Goal: Transaction & Acquisition: Download file/media

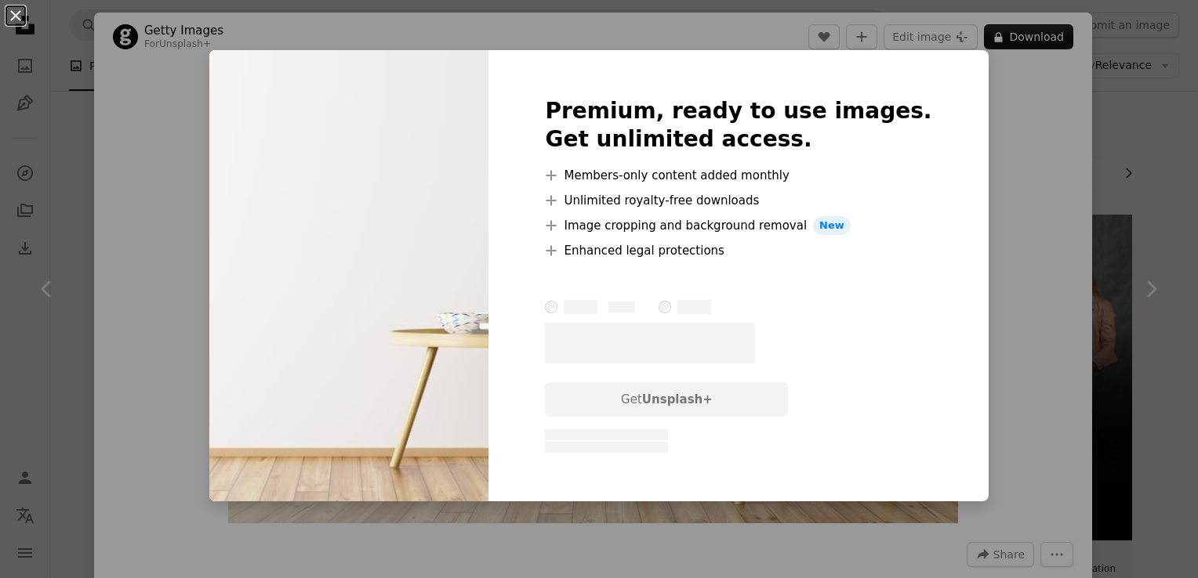
scroll to position [627, 0]
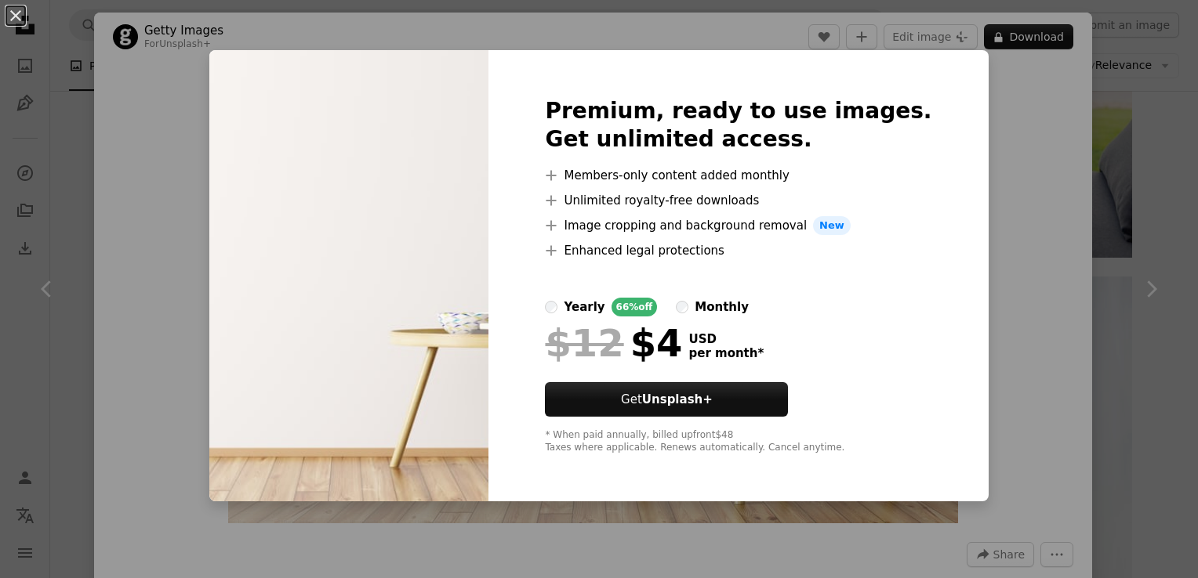
click at [991, 143] on div "An X shape Premium, ready to use images. Get unlimited access. A plus sign Memb…" at bounding box center [599, 289] width 1198 height 578
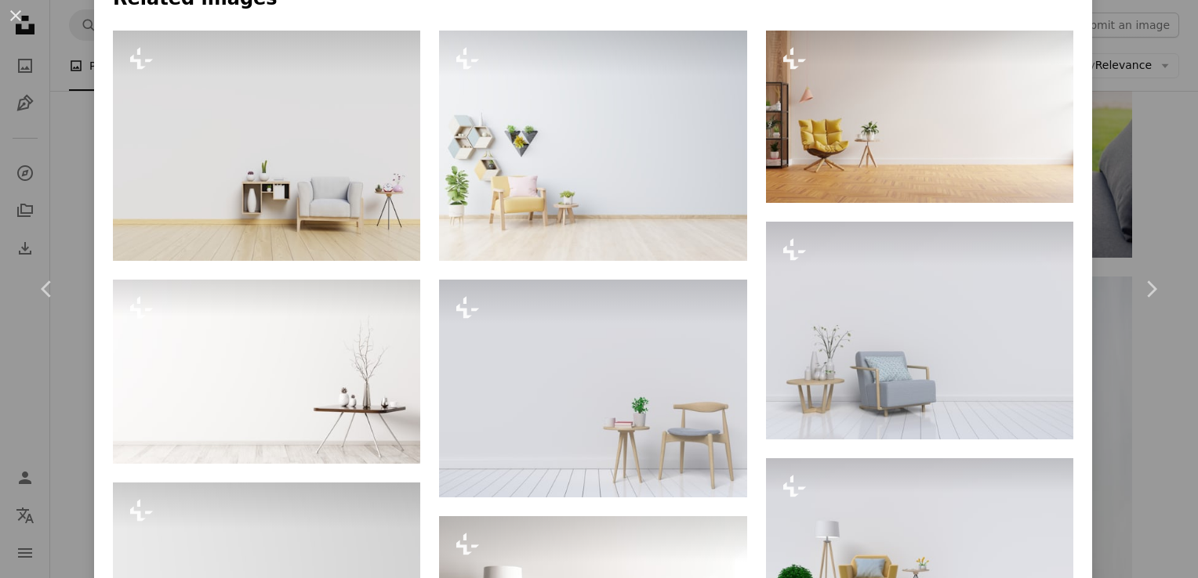
scroll to position [1094, 0]
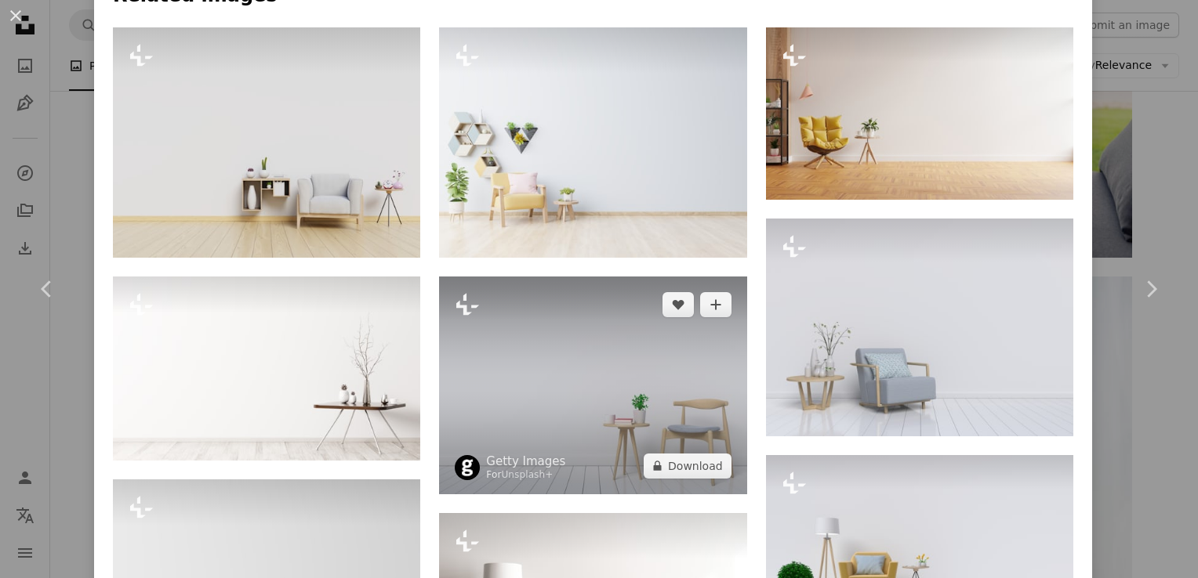
click at [632, 367] on img at bounding box center [592, 386] width 307 height 218
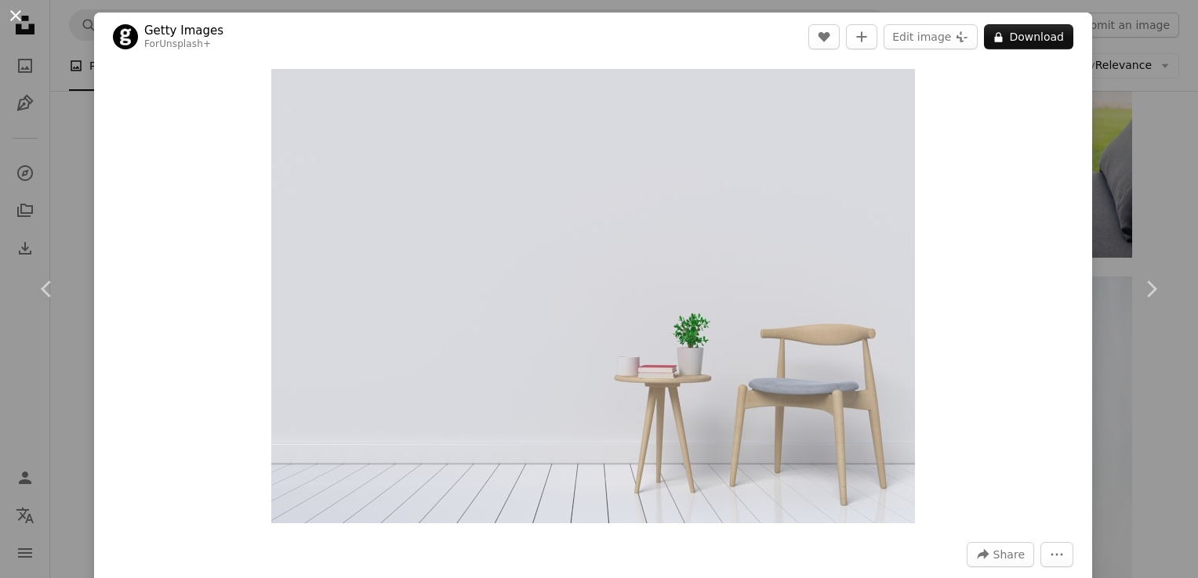
click at [20, 6] on button "An X shape" at bounding box center [15, 15] width 19 height 19
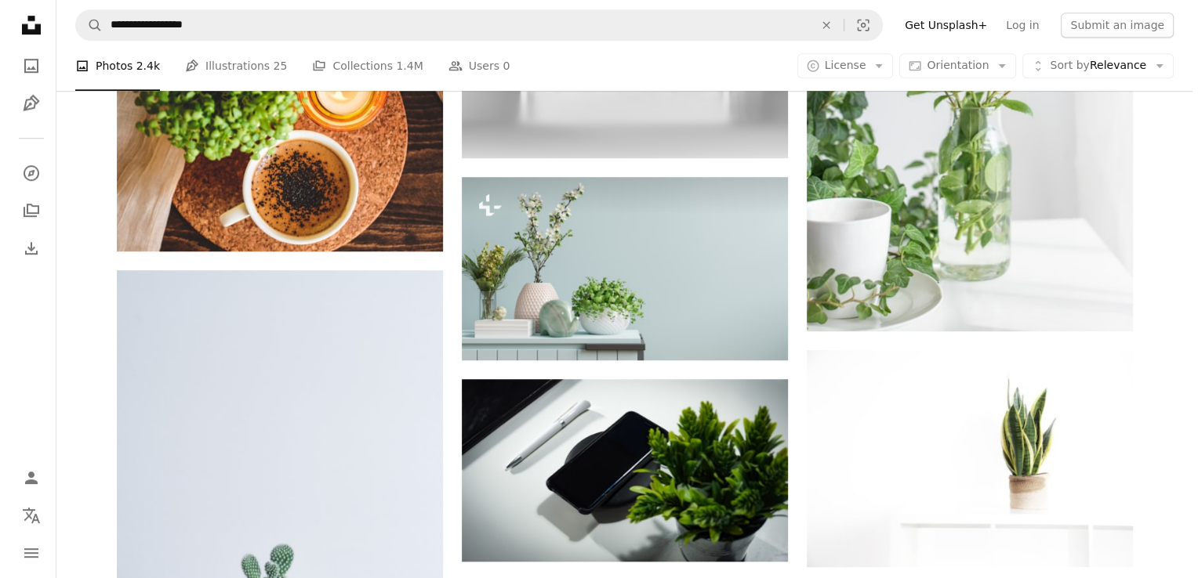
scroll to position [1066, 0]
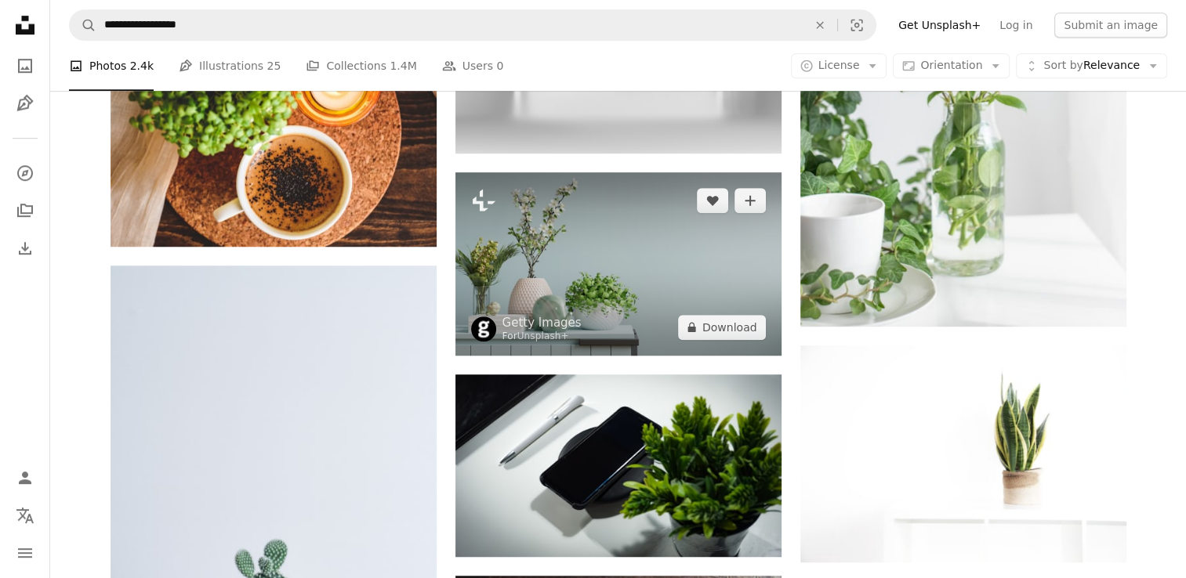
click at [503, 284] on img at bounding box center [618, 263] width 326 height 183
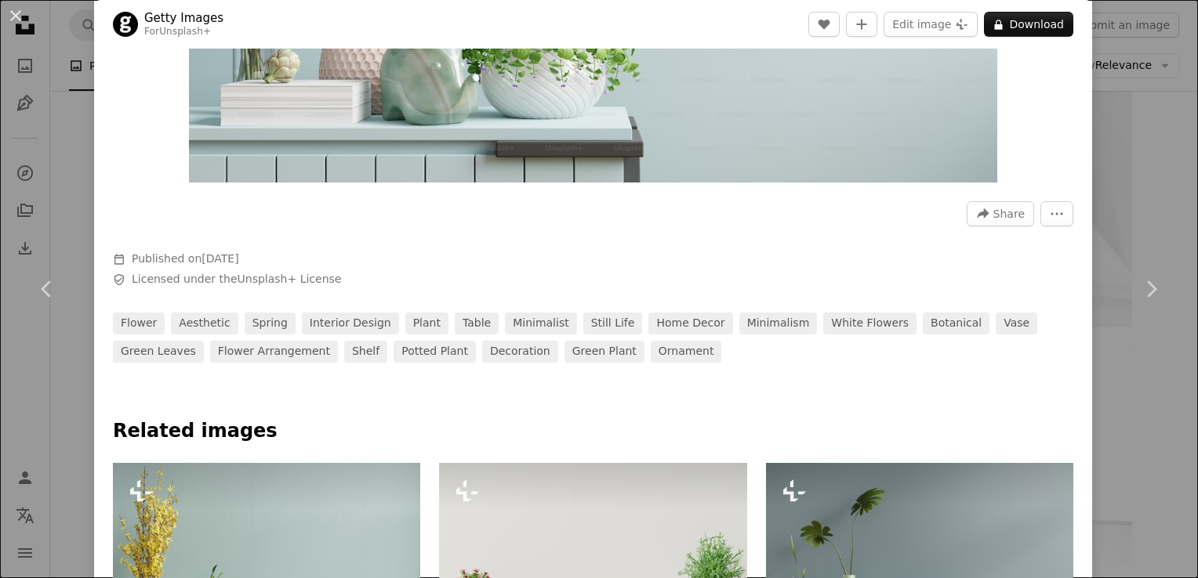
scroll to position [344, 0]
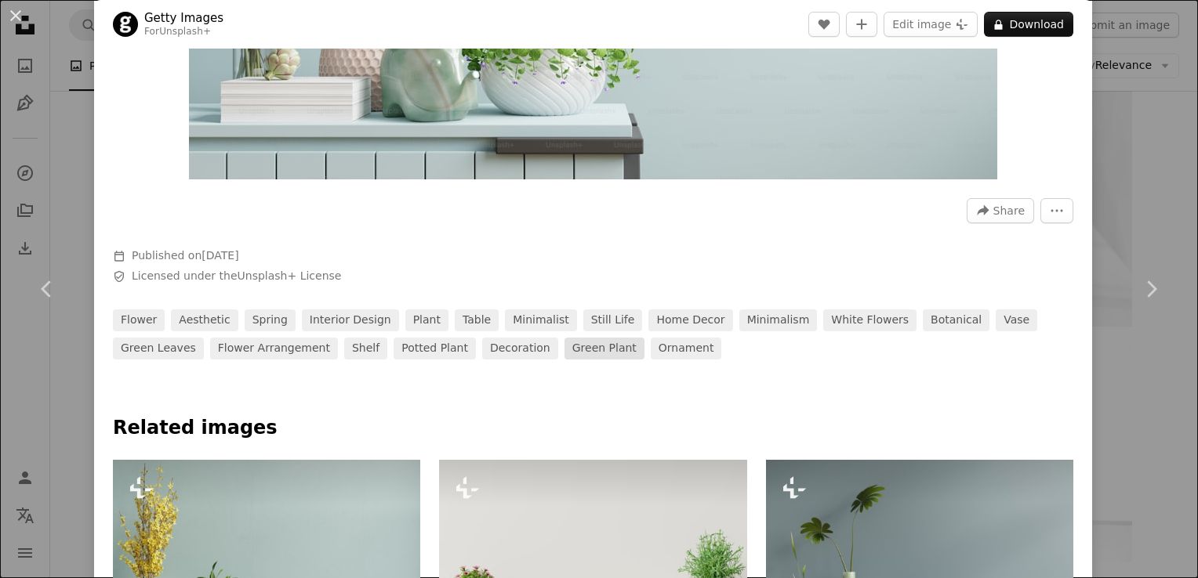
click at [564, 346] on link "green plant" at bounding box center [604, 349] width 80 height 22
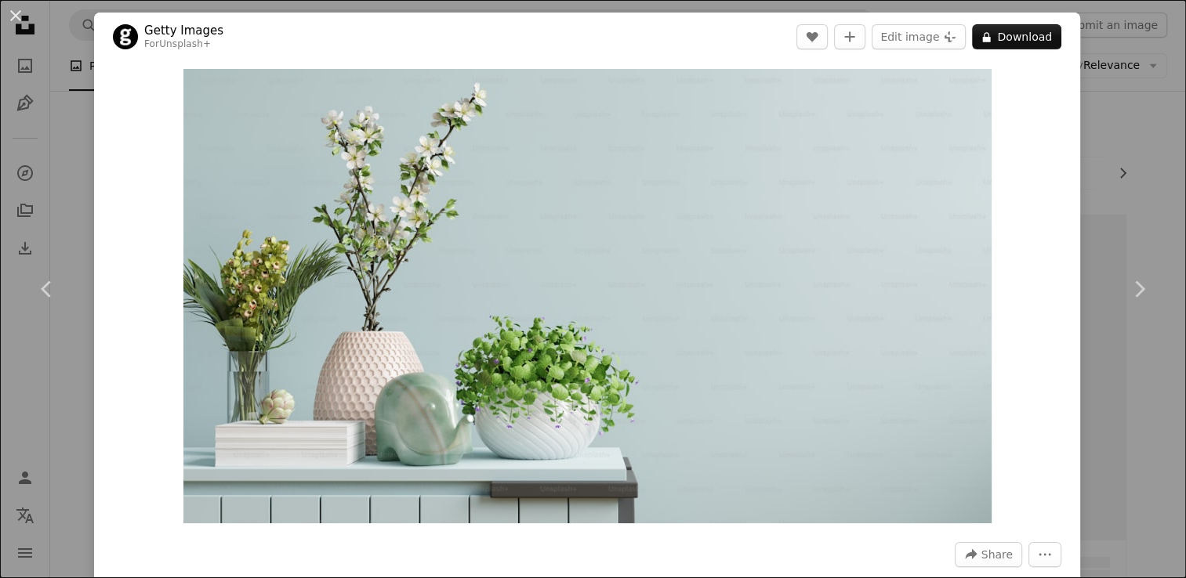
scroll to position [1066, 0]
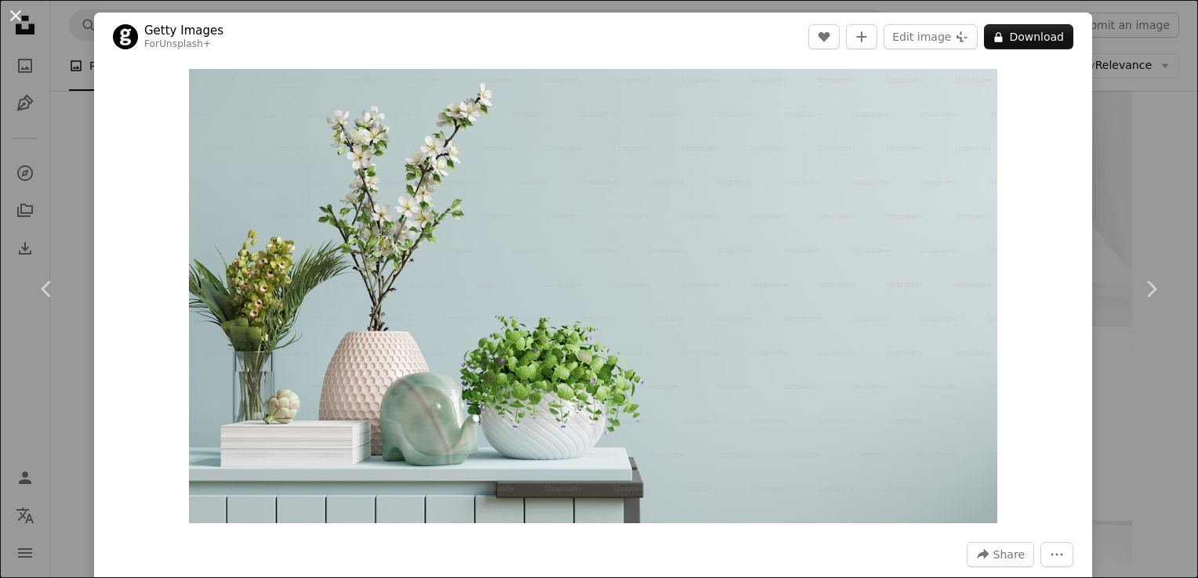
click at [16, 20] on button "An X shape" at bounding box center [15, 15] width 19 height 19
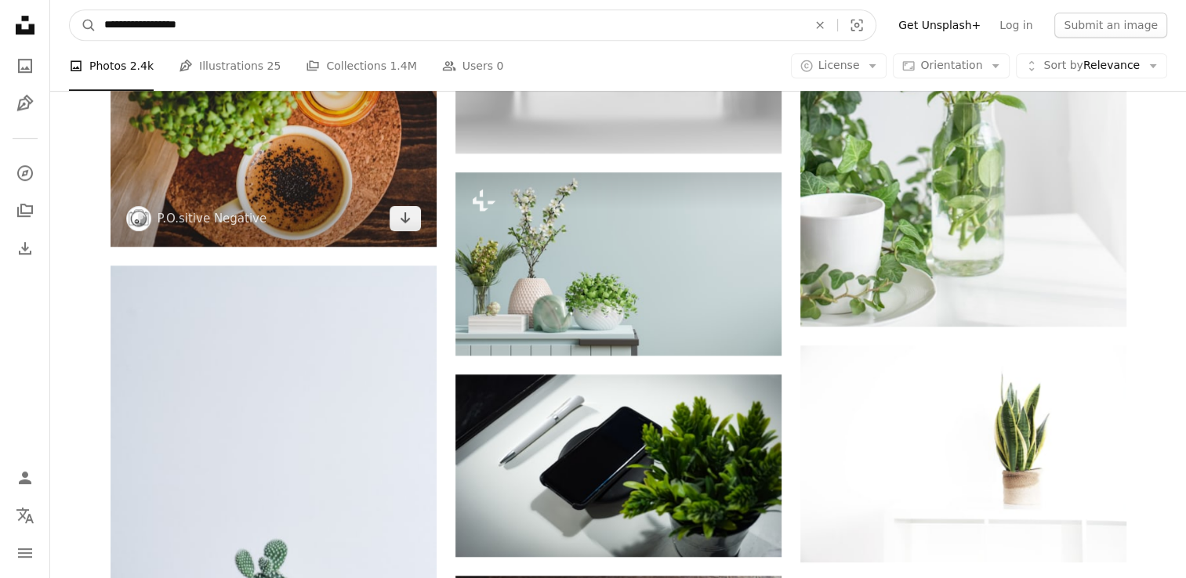
drag, startPoint x: 142, startPoint y: 26, endPoint x: 404, endPoint y: 91, distance: 270.5
type input "**********"
click button "A magnifying glass" at bounding box center [83, 25] width 27 height 30
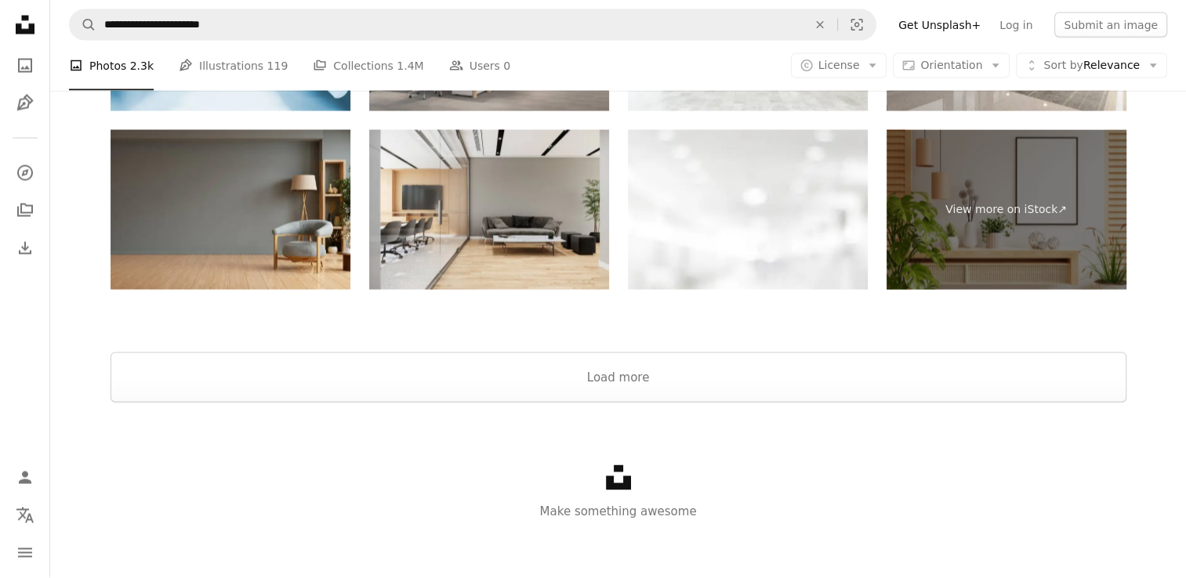
scroll to position [3047, 0]
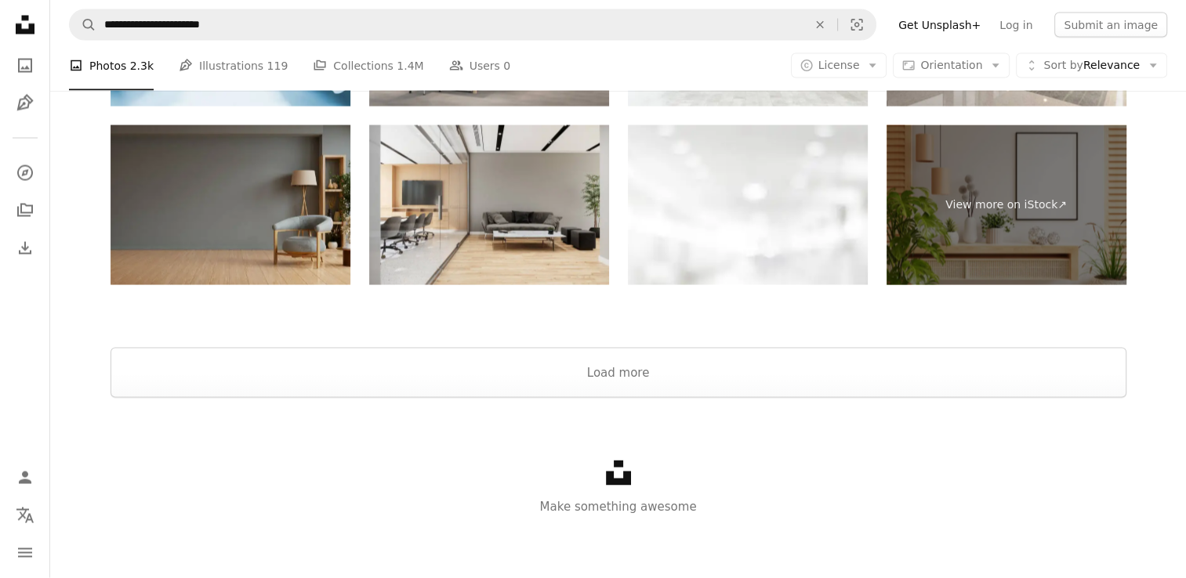
click at [194, 214] on img at bounding box center [231, 205] width 240 height 160
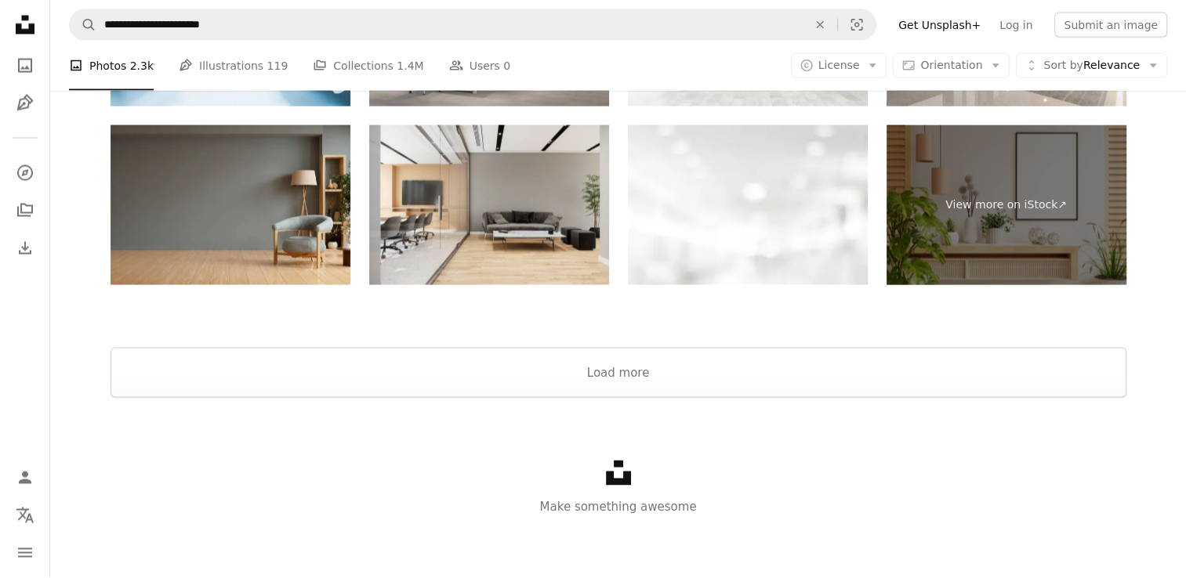
click at [1078, 424] on div "Unsplash logo Make something awesome" at bounding box center [618, 488] width 1136 height 181
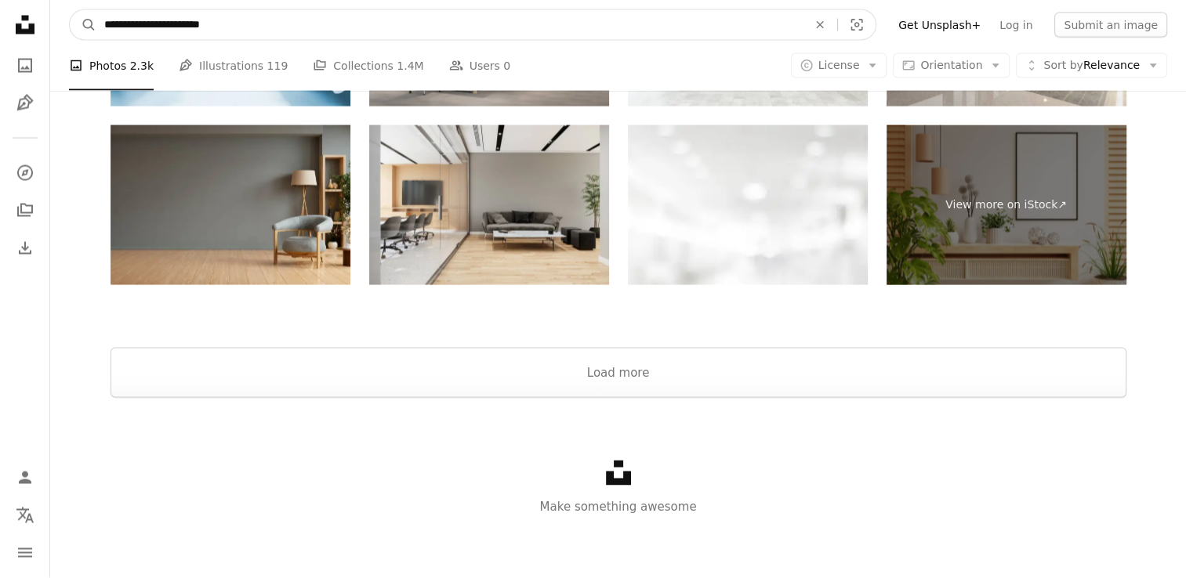
click at [144, 27] on input "**********" at bounding box center [449, 25] width 706 height 30
click at [140, 24] on input "**********" at bounding box center [449, 25] width 706 height 30
type input "**********"
click button "A magnifying glass" at bounding box center [83, 25] width 27 height 30
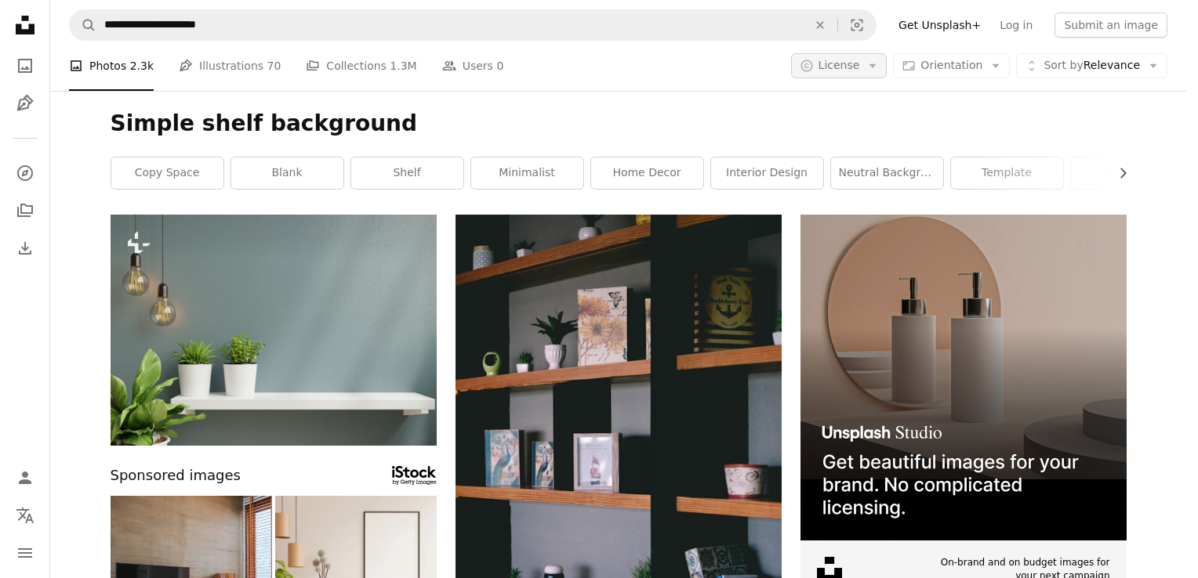
scroll to position [2195, 0]
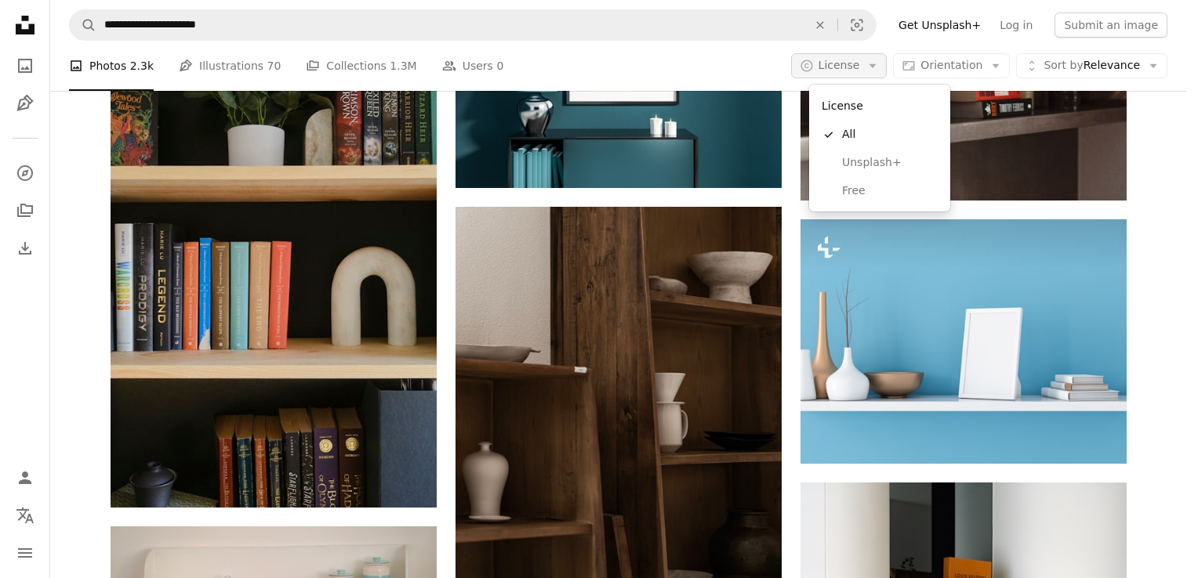
click at [879, 63] on icon "Arrow down" at bounding box center [872, 66] width 14 height 14
click at [856, 189] on span "Free" at bounding box center [890, 191] width 96 height 16
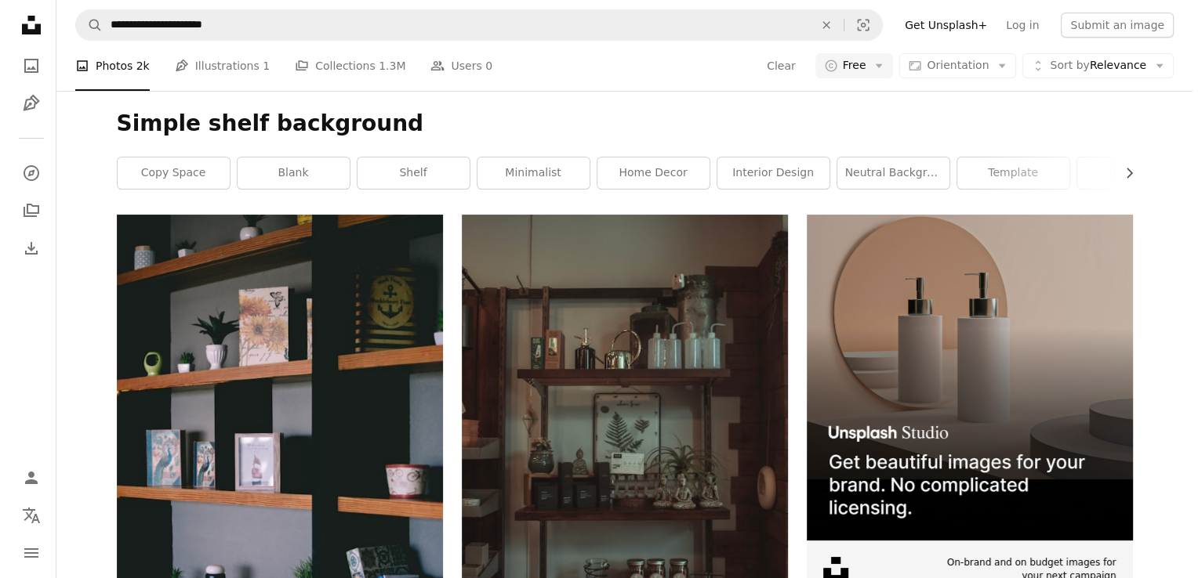
scroll to position [3311, 0]
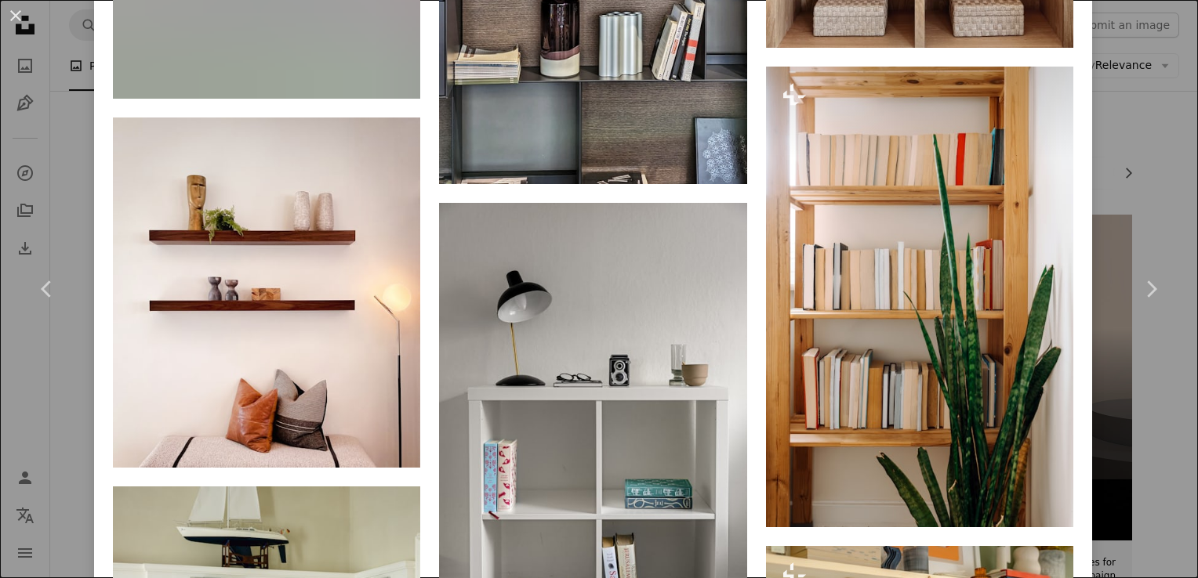
scroll to position [1662, 0]
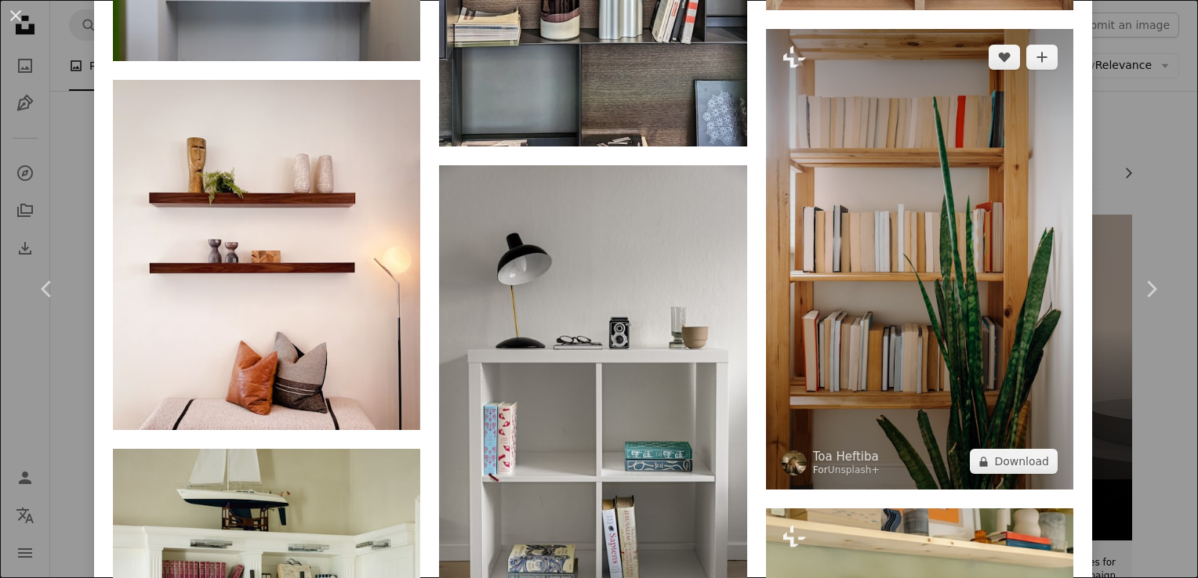
click at [944, 277] on img at bounding box center [919, 260] width 307 height 462
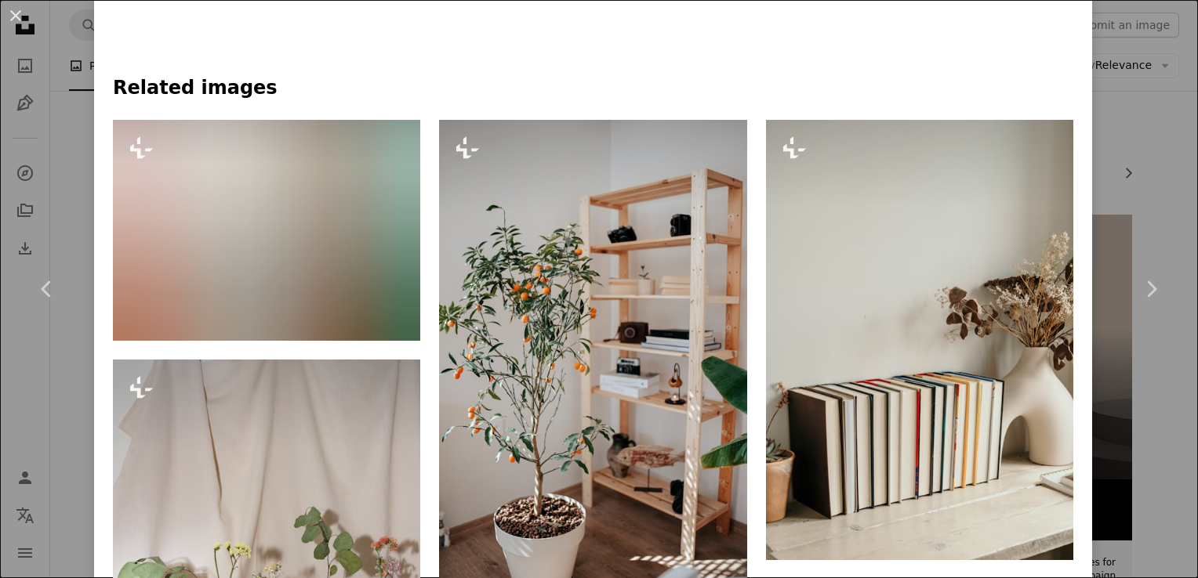
scroll to position [1097, 0]
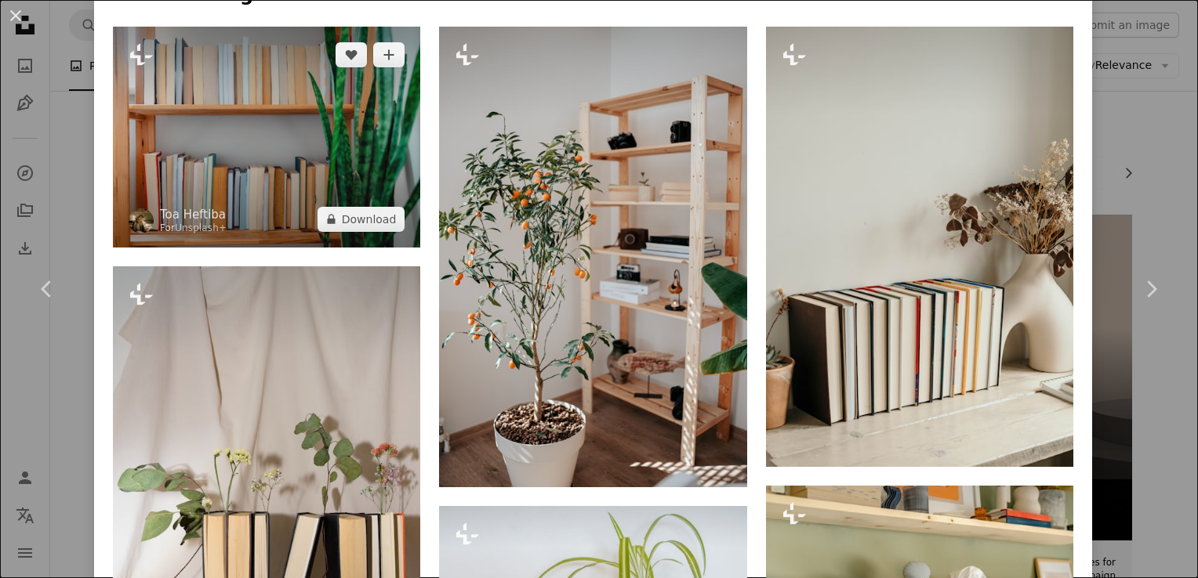
click at [263, 154] on img at bounding box center [266, 137] width 307 height 221
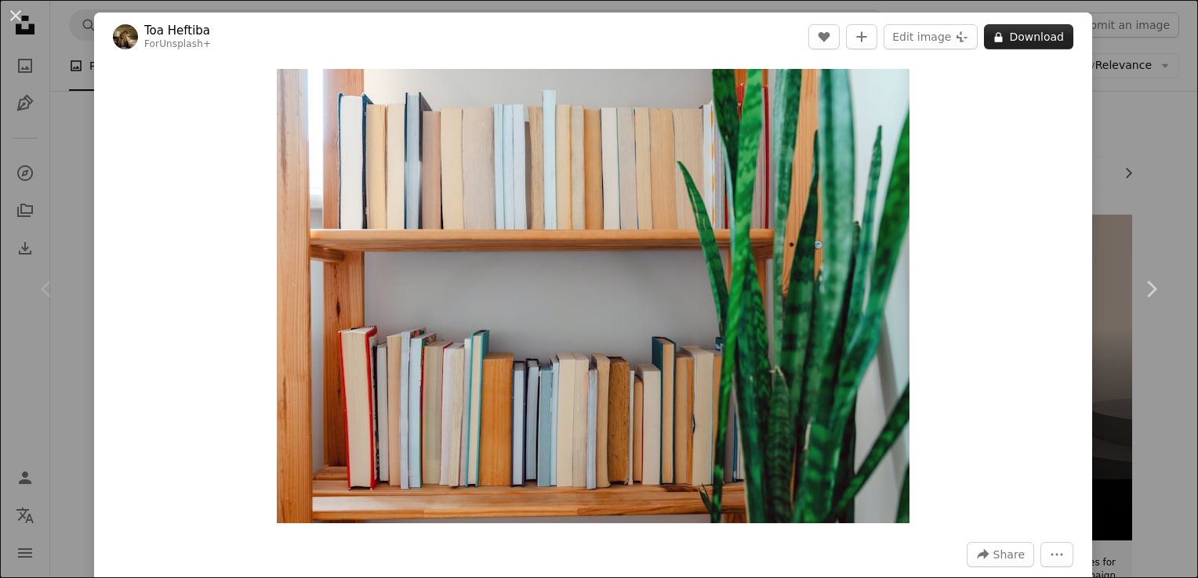
click at [1032, 34] on button "A lock Download" at bounding box center [1028, 36] width 89 height 25
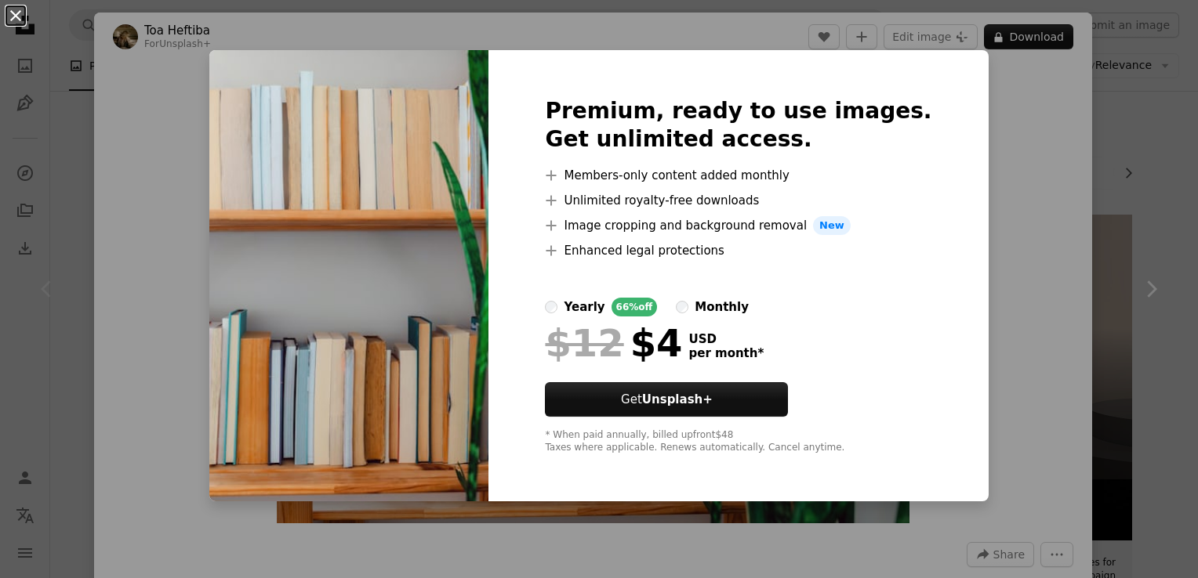
click at [18, 8] on button "An X shape" at bounding box center [15, 15] width 19 height 19
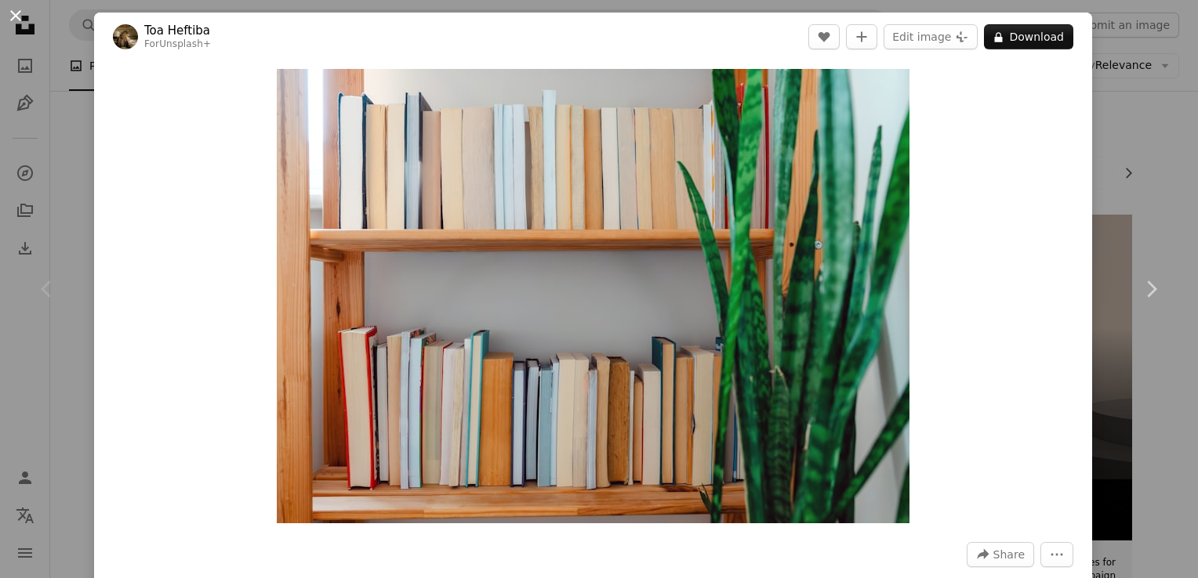
click at [21, 24] on button "An X shape" at bounding box center [15, 15] width 19 height 19
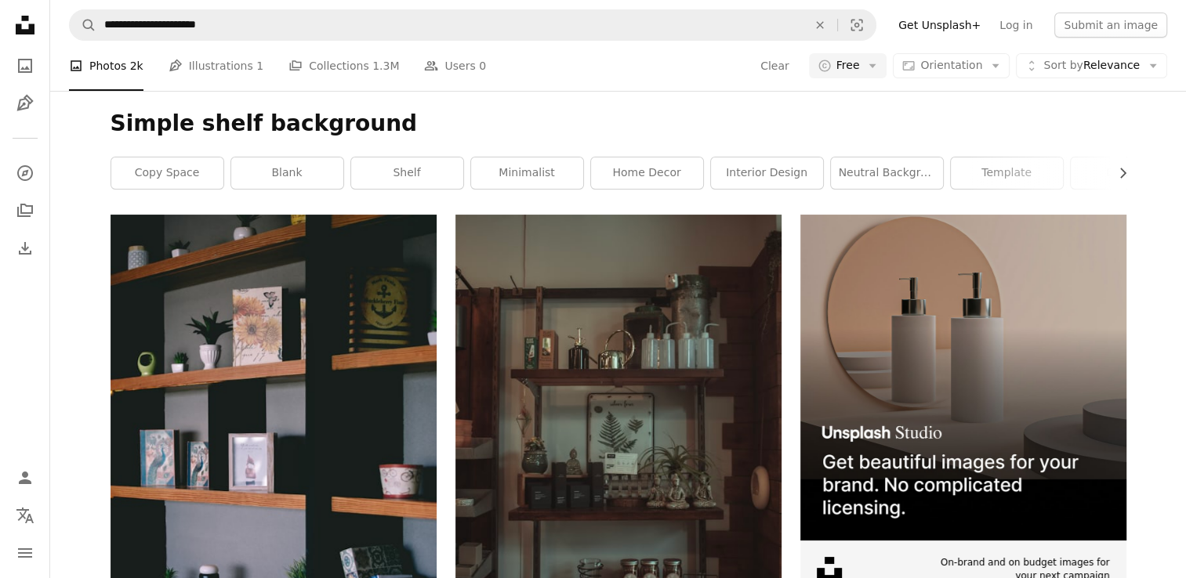
drag, startPoint x: 178, startPoint y: 409, endPoint x: 270, endPoint y: 425, distance: 93.0
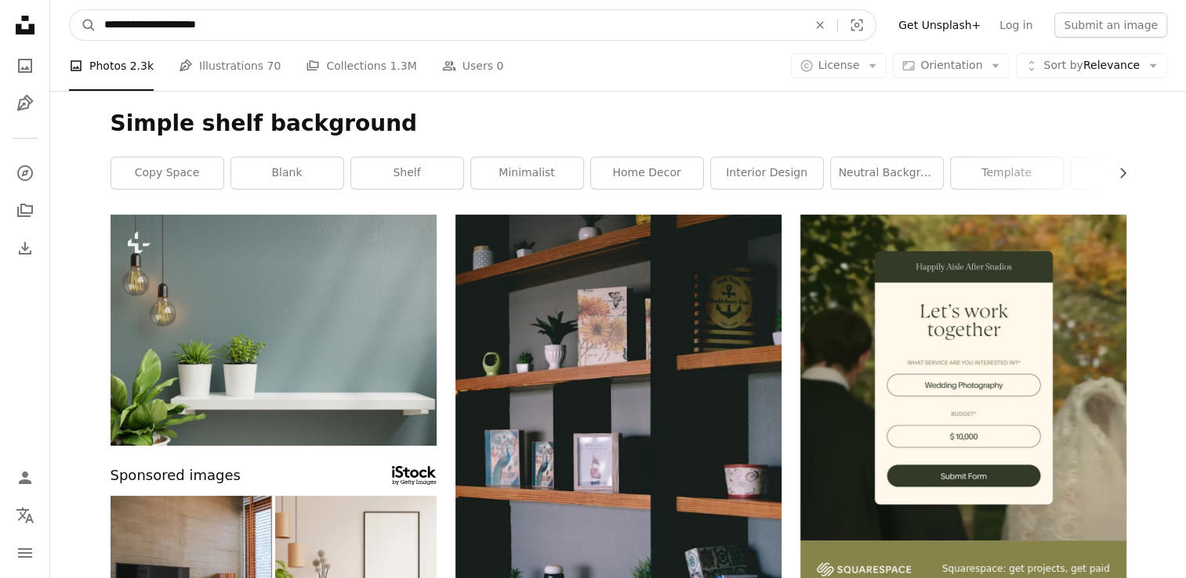
drag, startPoint x: 107, startPoint y: 25, endPoint x: 404, endPoint y: 42, distance: 296.7
click at [404, 42] on nav "**********" at bounding box center [618, 25] width 1136 height 50
type input "*"
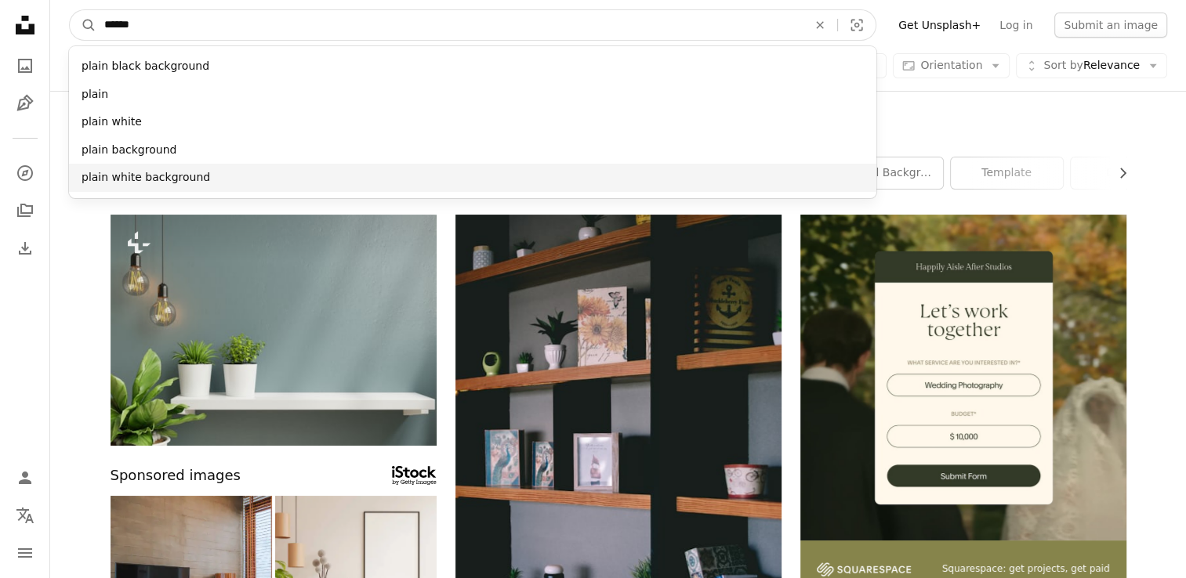
type input "*****"
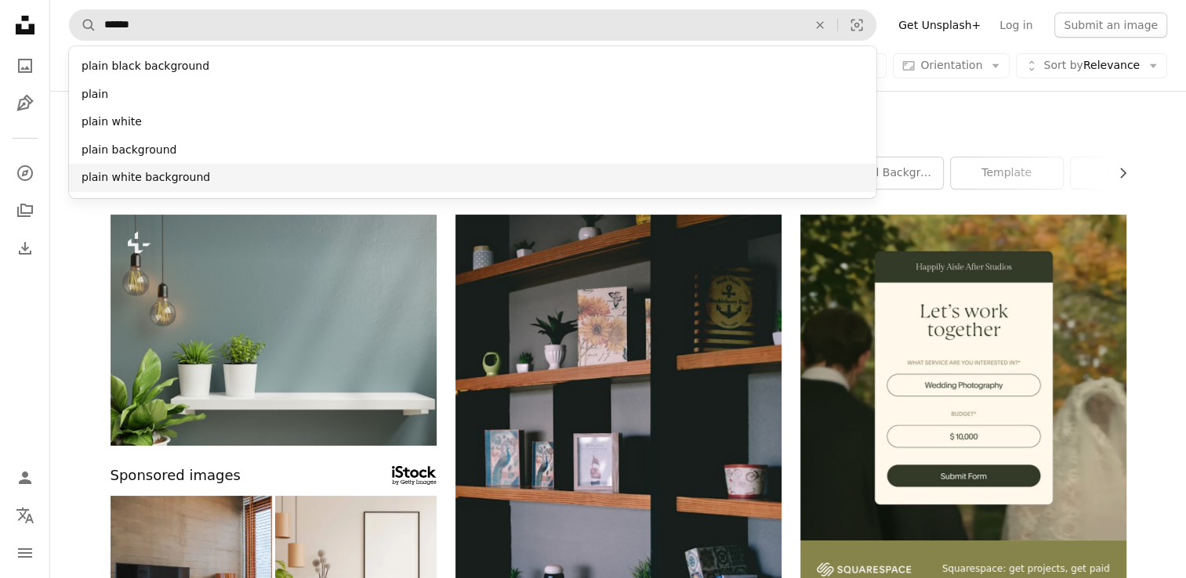
click at [169, 177] on div "plain white background" at bounding box center [472, 178] width 807 height 28
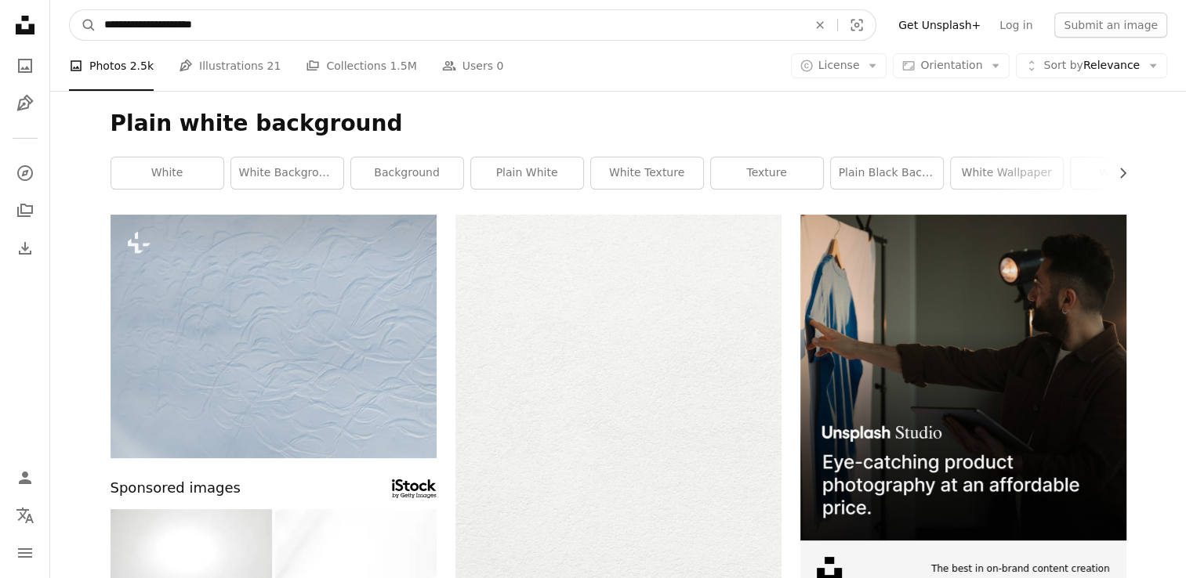
click at [282, 30] on input "**********" at bounding box center [449, 25] width 706 height 30
type input "*"
type input "**********"
click button "A magnifying glass" at bounding box center [83, 25] width 27 height 30
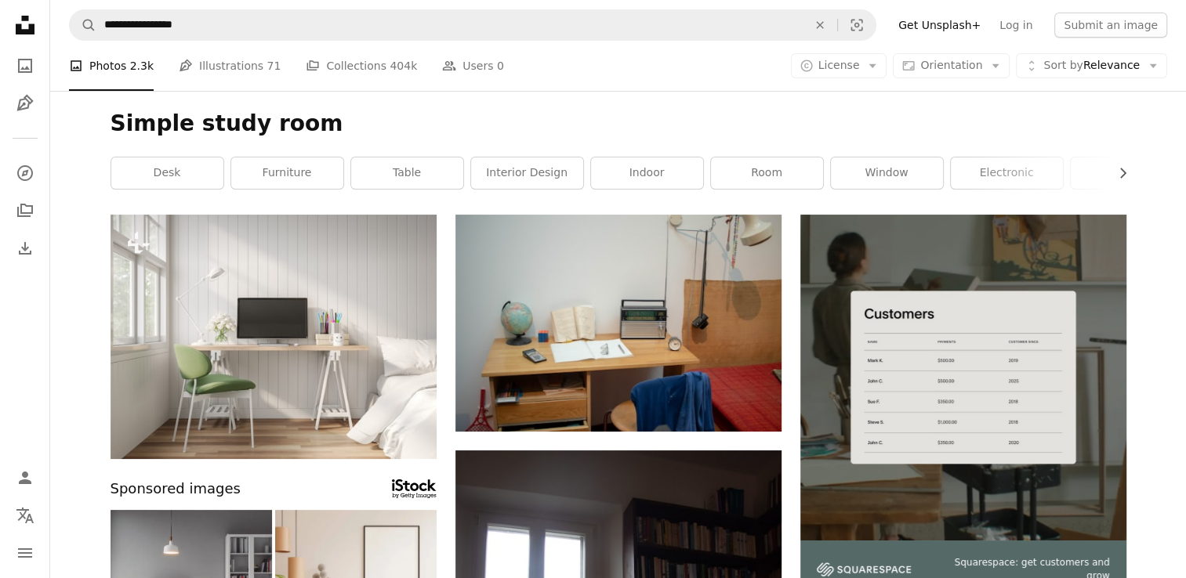
scroll to position [5298, 0]
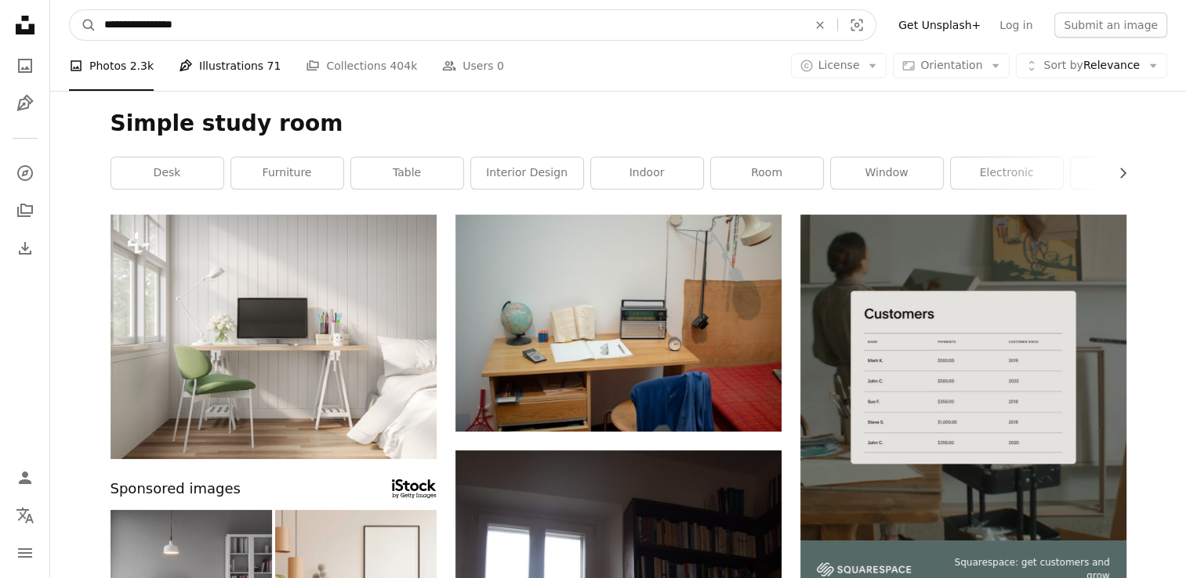
drag, startPoint x: 106, startPoint y: 28, endPoint x: 229, endPoint y: 53, distance: 125.4
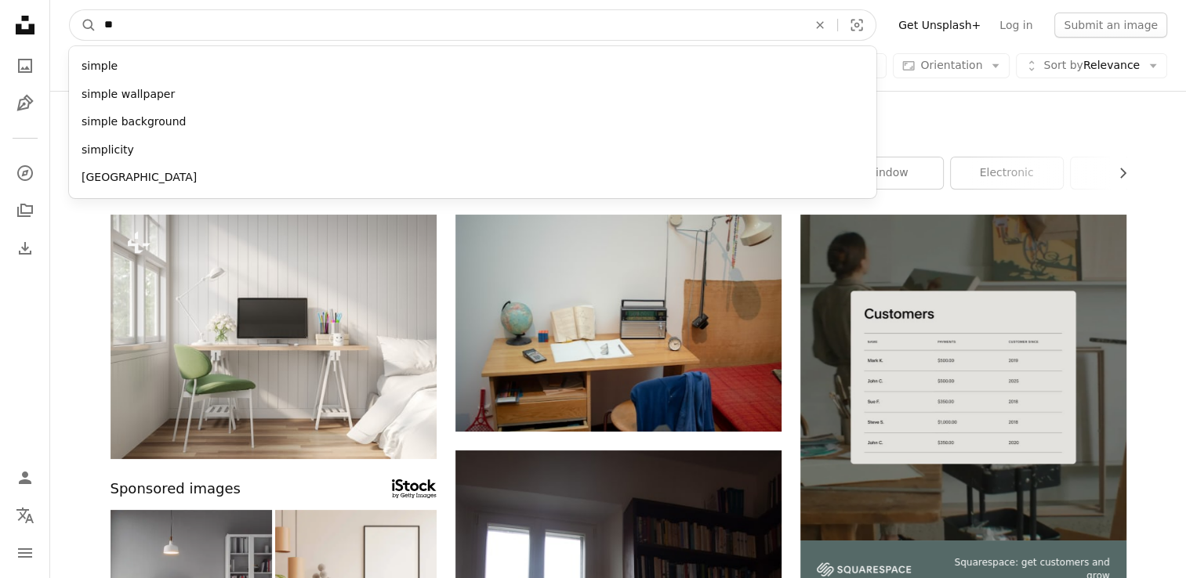
type input "*"
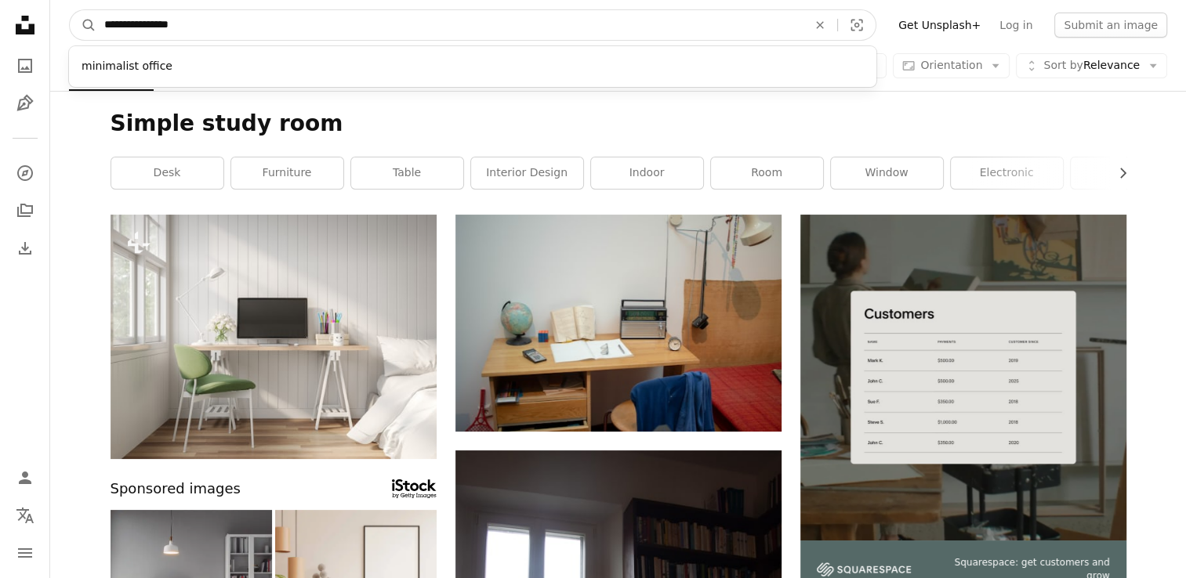
type input "**********"
click button "A magnifying glass" at bounding box center [83, 25] width 27 height 30
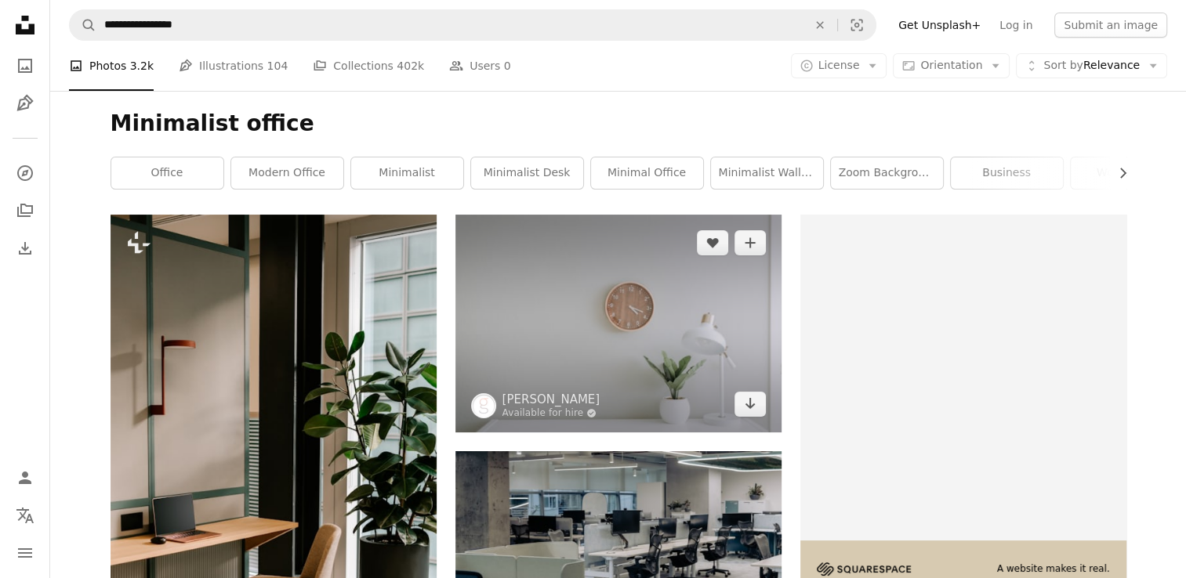
click at [494, 324] on img at bounding box center [618, 324] width 326 height 218
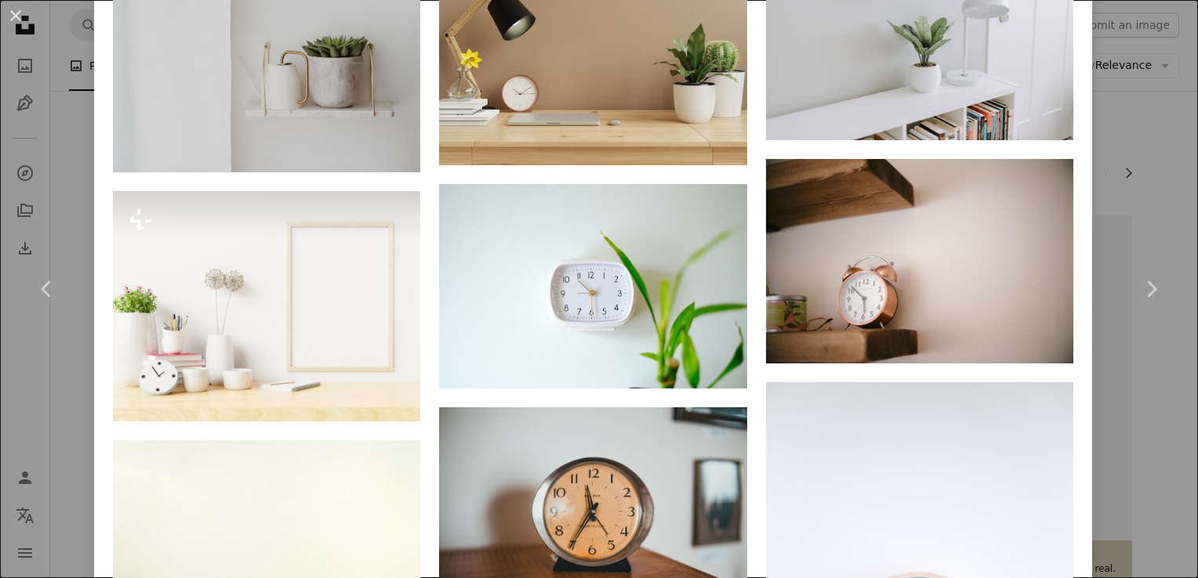
scroll to position [1599, 0]
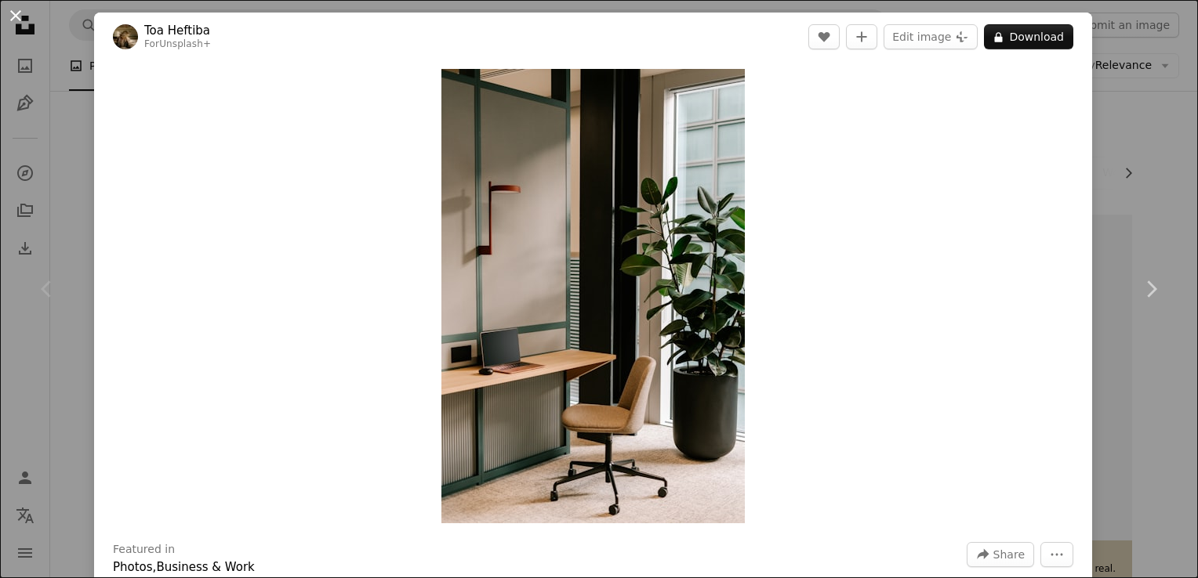
click at [19, 25] on button "An X shape" at bounding box center [15, 15] width 19 height 19
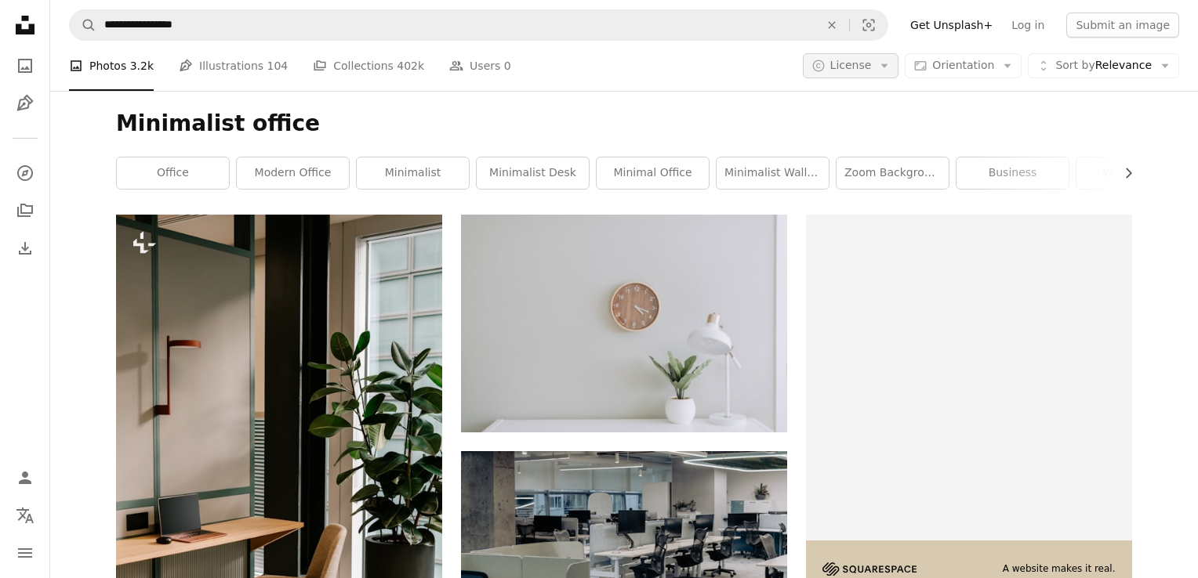
click at [884, 71] on icon "Arrow down" at bounding box center [884, 66] width 14 height 14
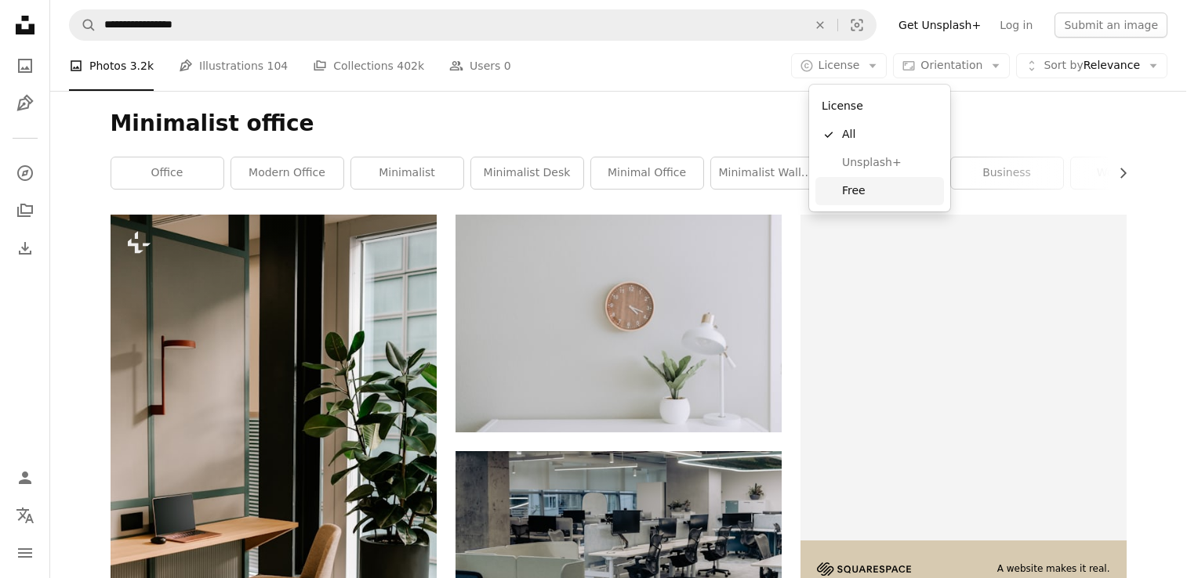
click at [843, 195] on span "Free" at bounding box center [890, 191] width 96 height 16
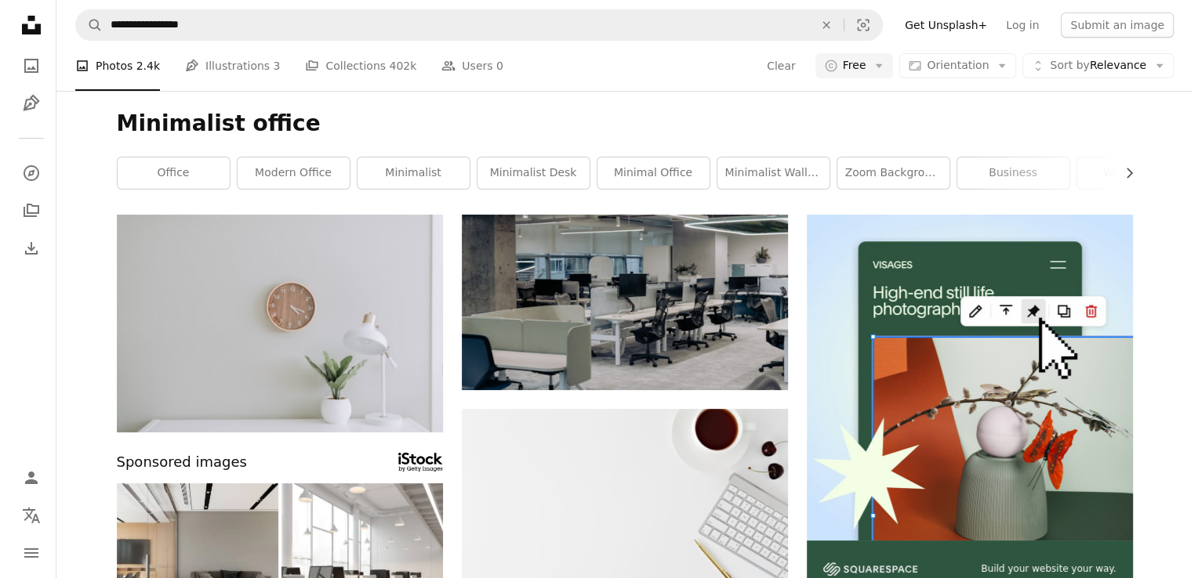
scroll to position [4837, 0]
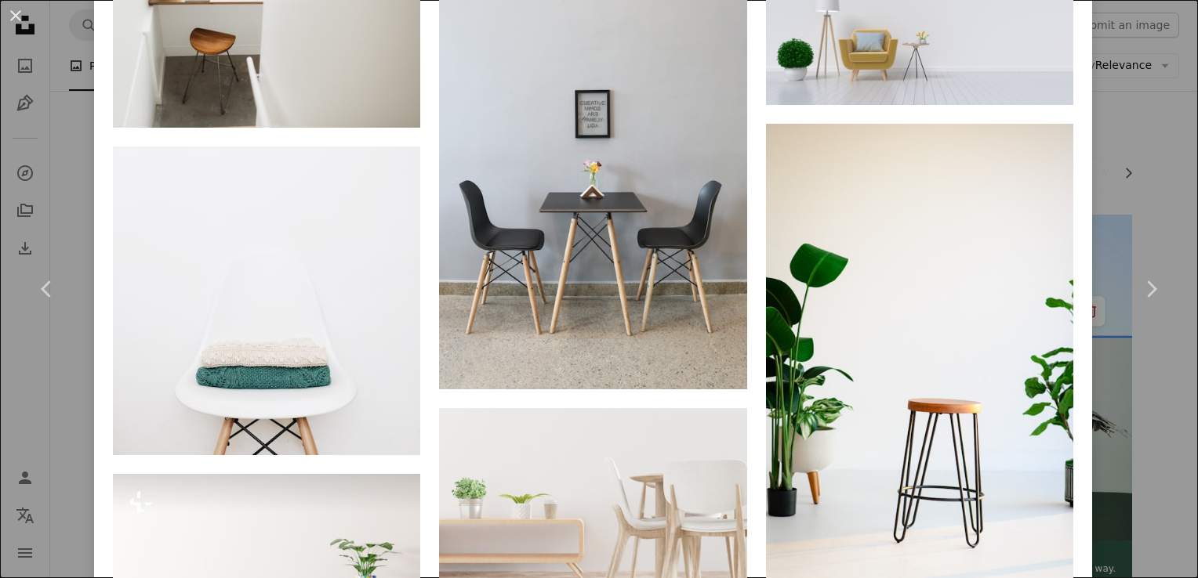
scroll to position [2057, 0]
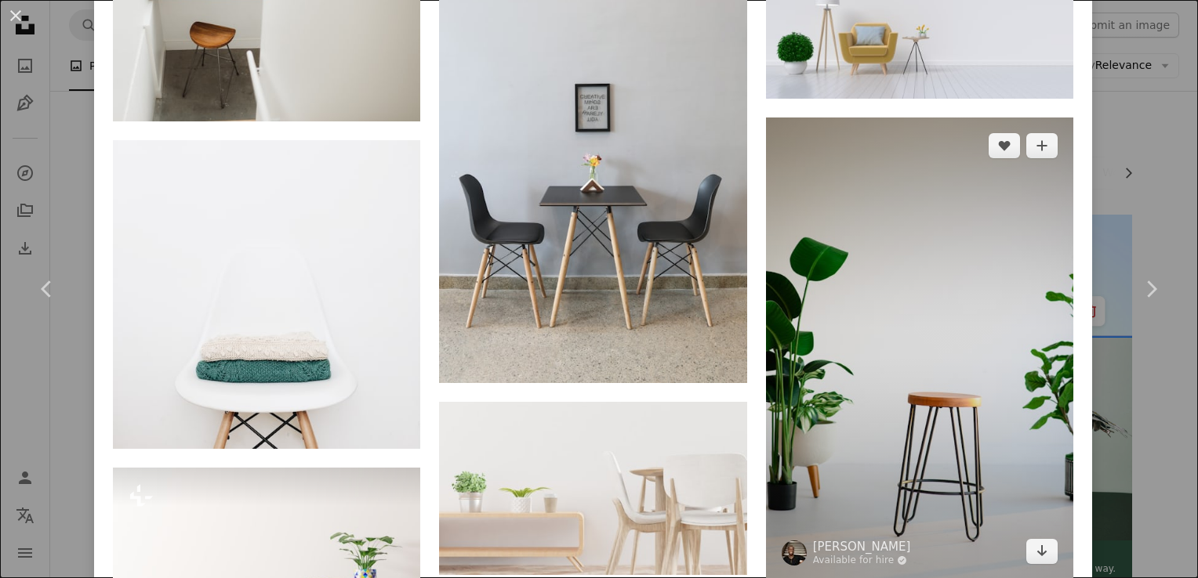
click at [861, 252] on img at bounding box center [919, 349] width 307 height 462
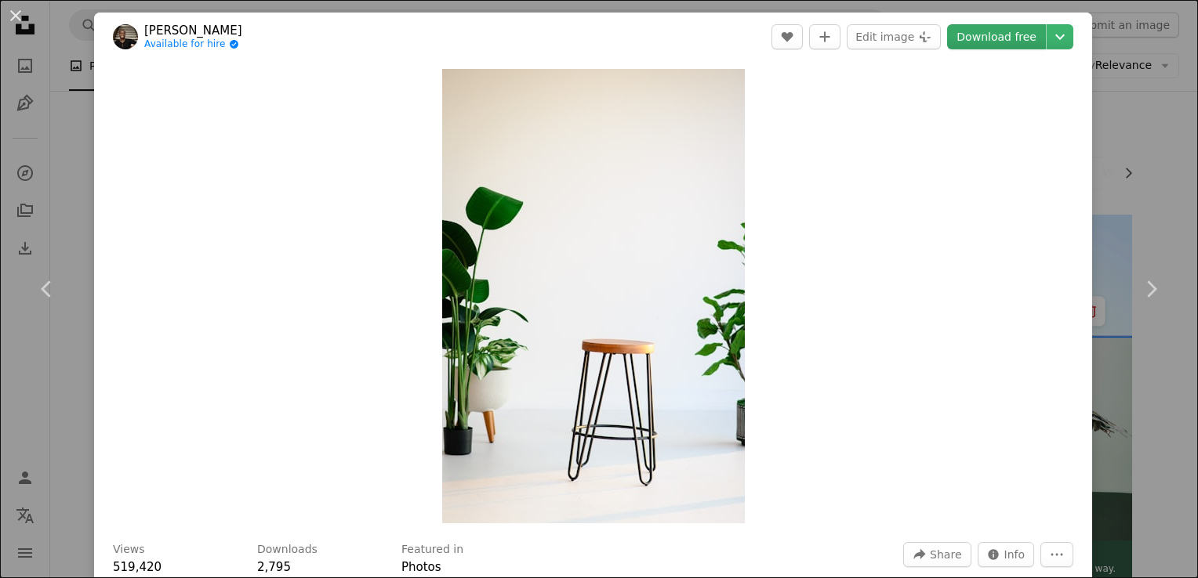
click at [968, 35] on link "Download free" at bounding box center [996, 36] width 99 height 25
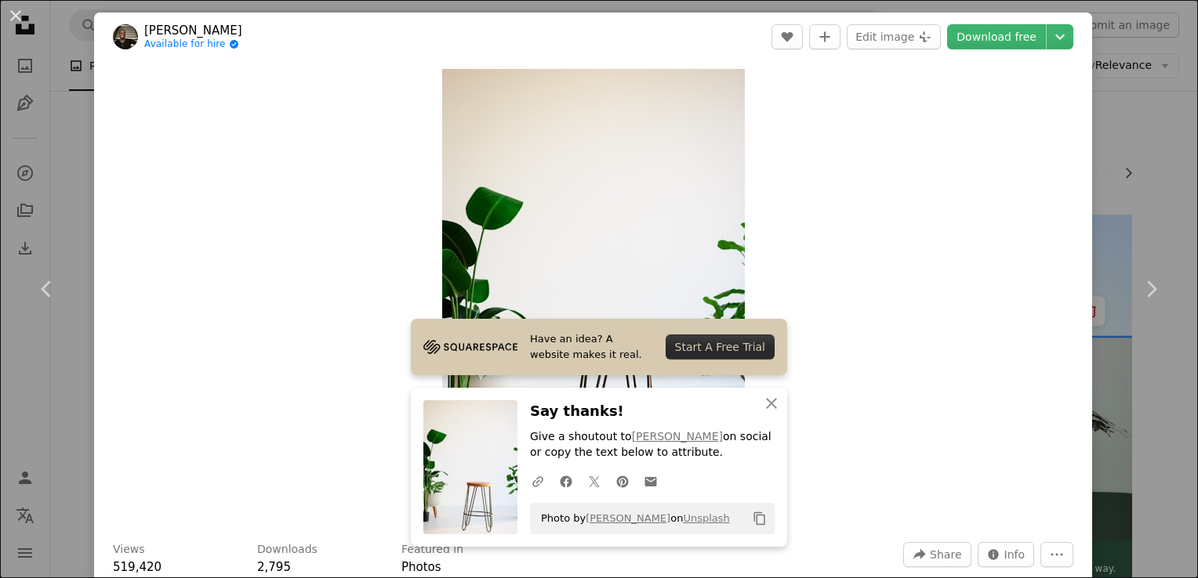
click at [865, 224] on div "Zoom in" at bounding box center [593, 296] width 998 height 470
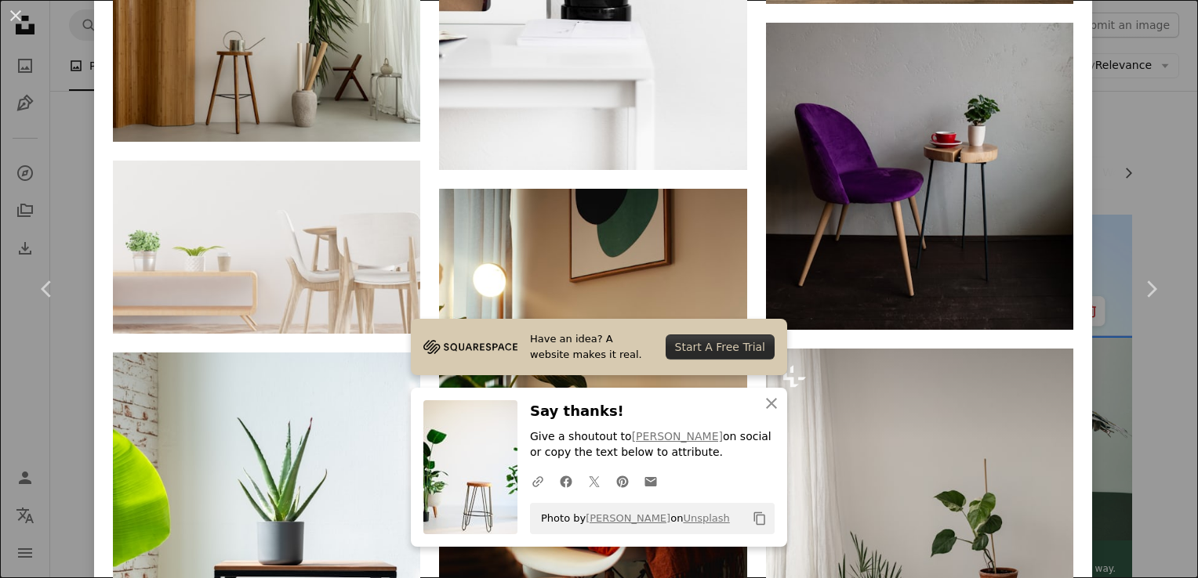
scroll to position [6426, 0]
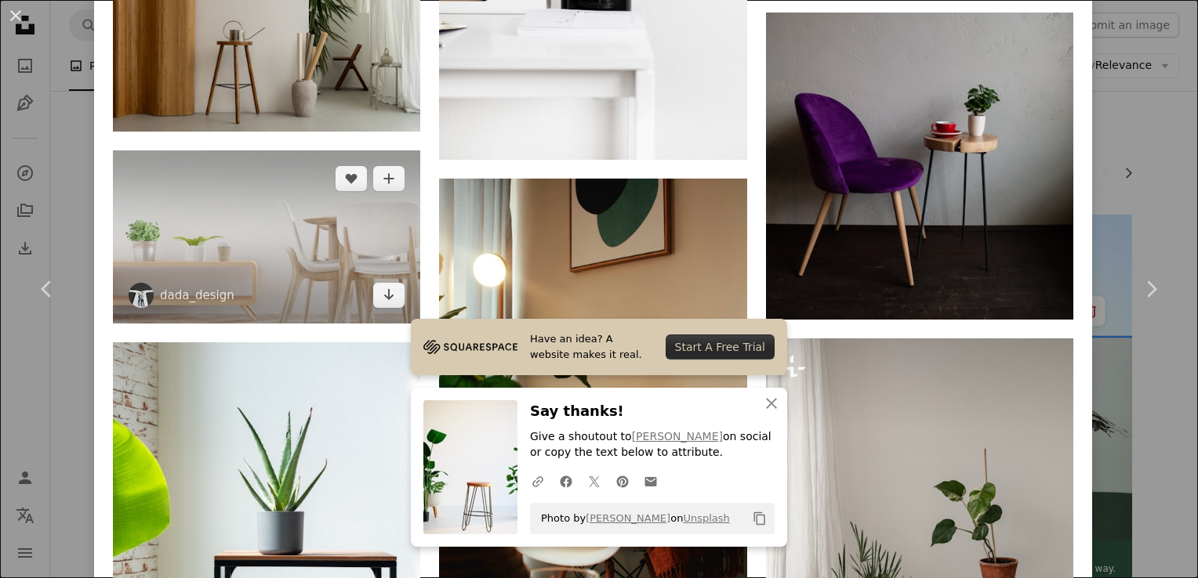
click at [246, 199] on img at bounding box center [266, 236] width 307 height 172
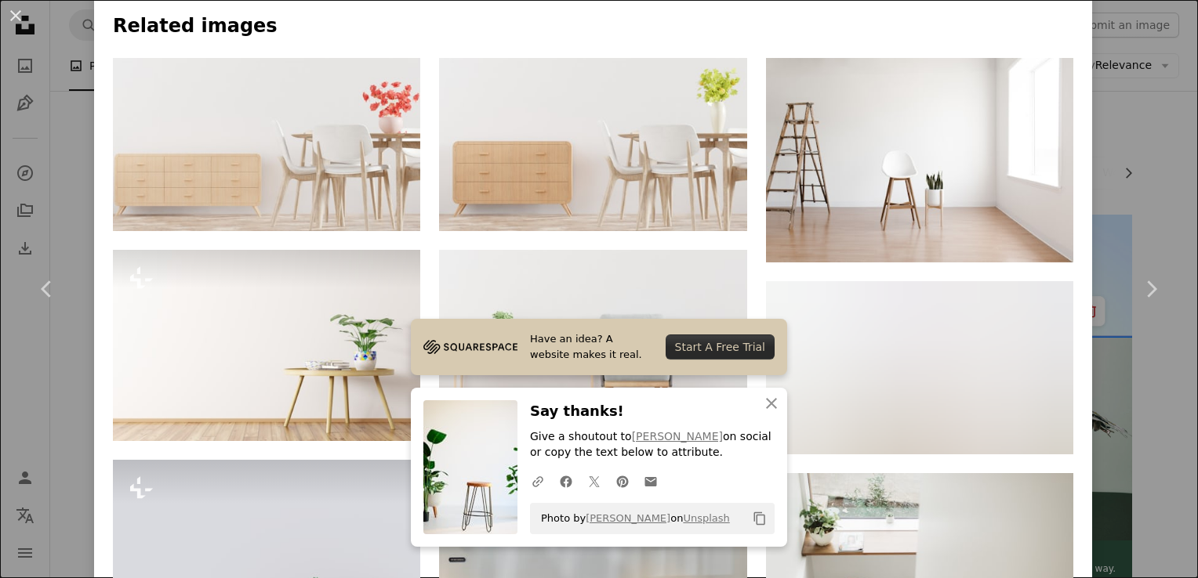
scroll to position [1216, 0]
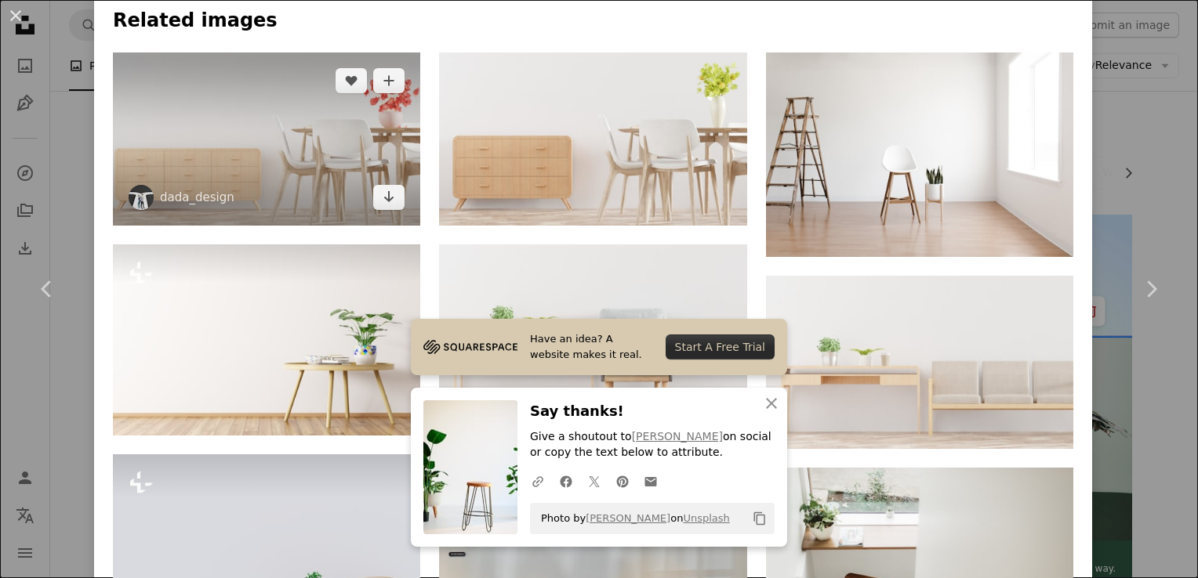
click at [236, 136] on img at bounding box center [266, 139] width 307 height 172
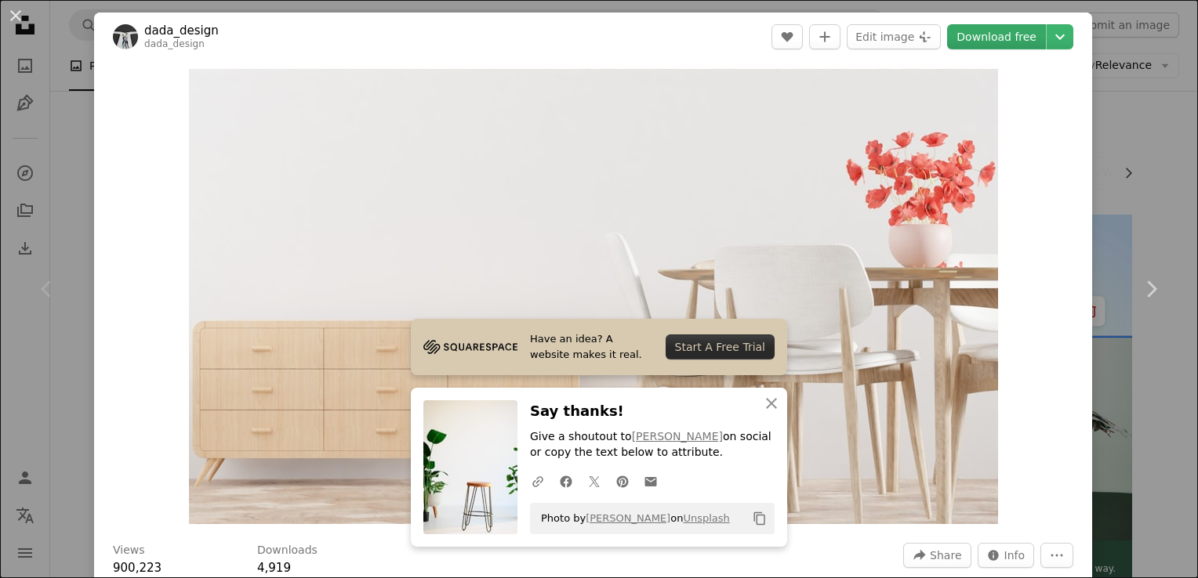
click at [955, 45] on link "Download free" at bounding box center [996, 36] width 99 height 25
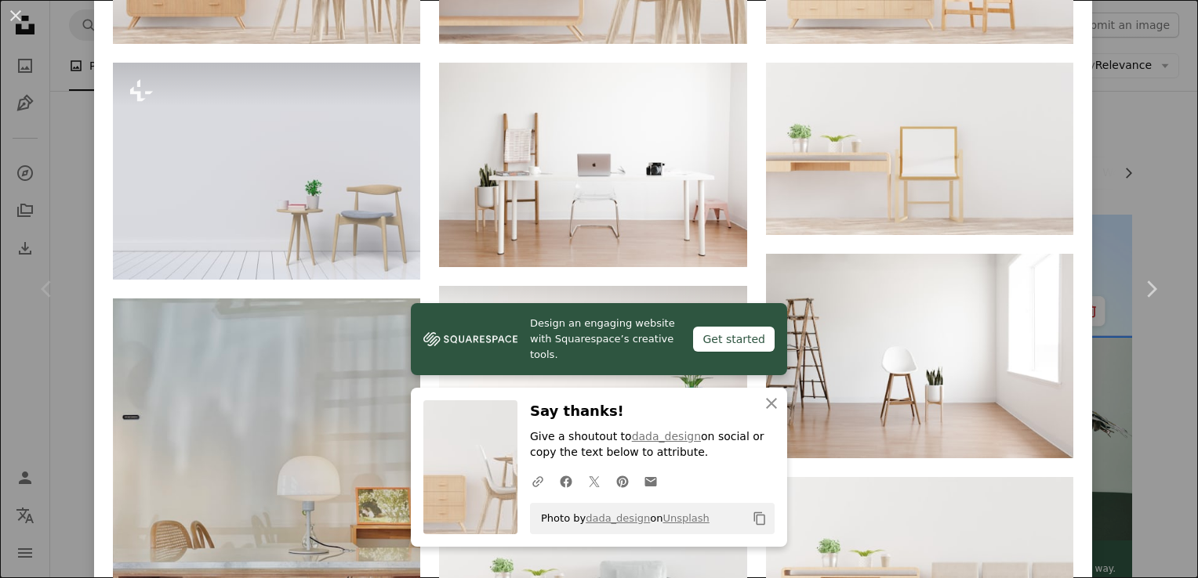
scroll to position [1370, 0]
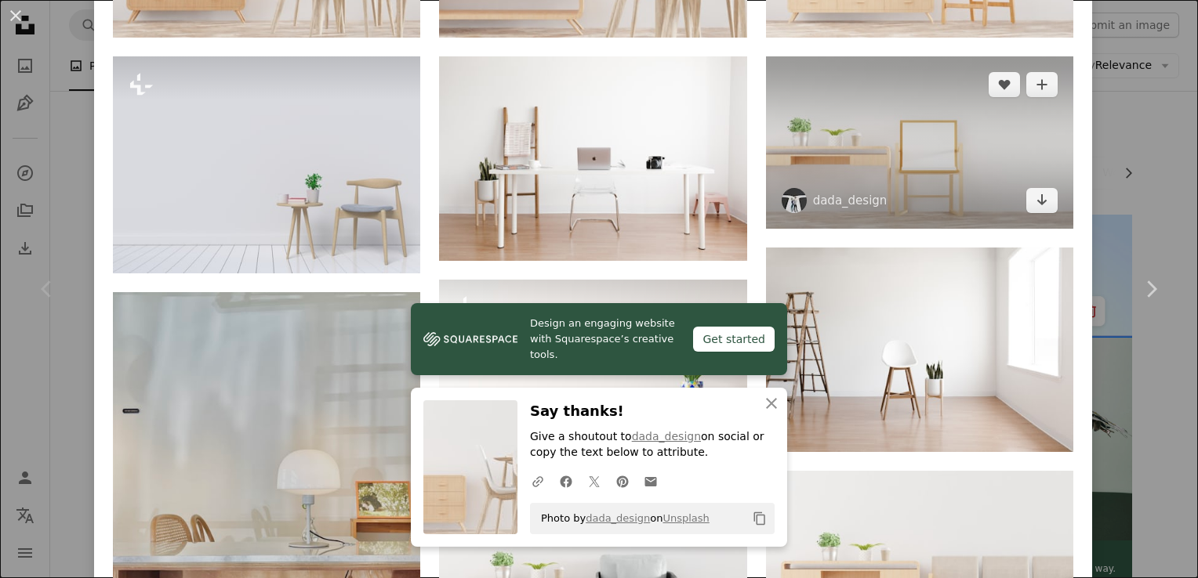
click at [904, 190] on img at bounding box center [919, 142] width 307 height 173
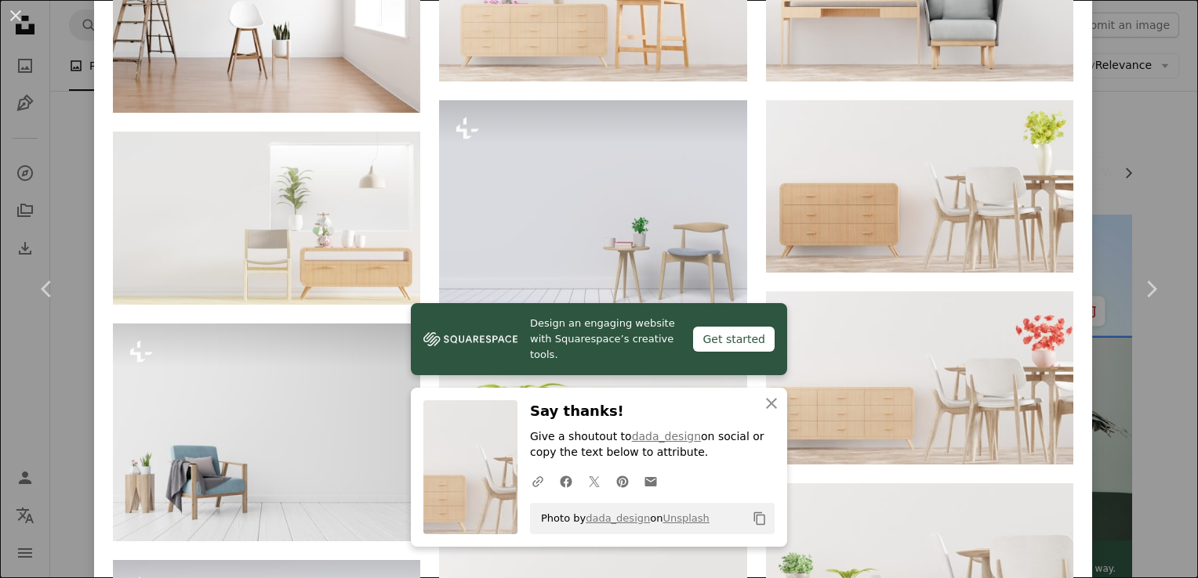
scroll to position [1336, 0]
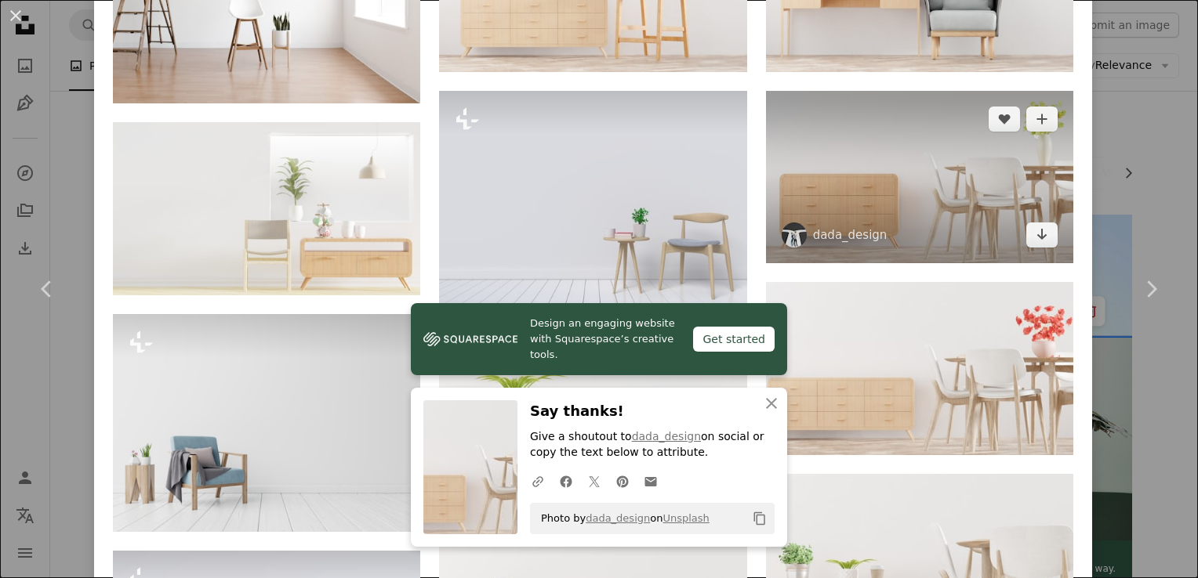
click at [801, 147] on img at bounding box center [919, 177] width 307 height 173
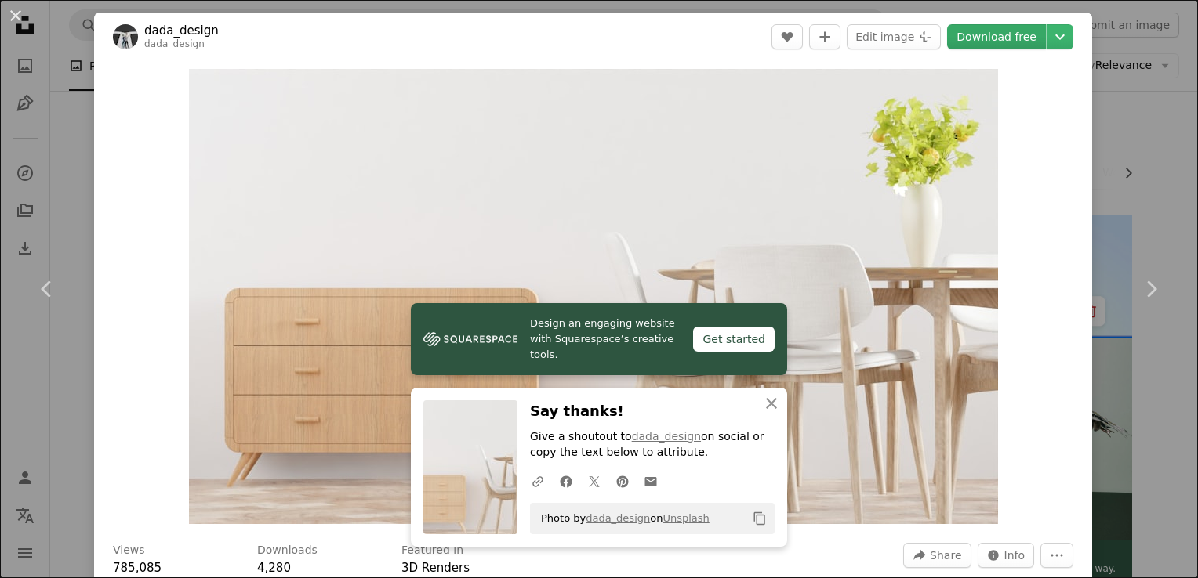
click at [984, 36] on link "Download free" at bounding box center [996, 36] width 99 height 25
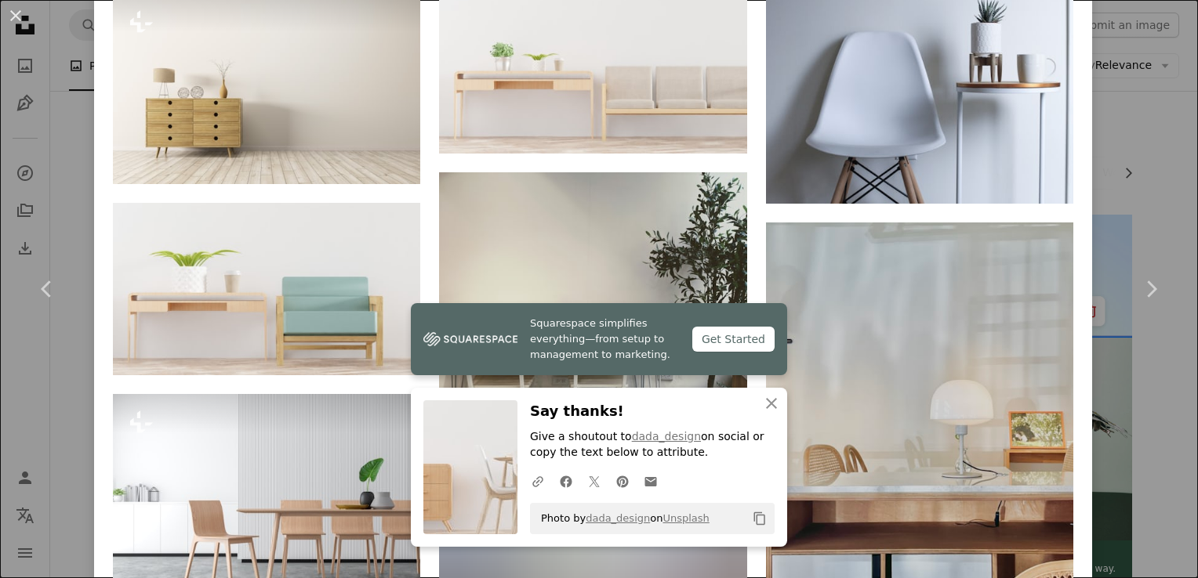
scroll to position [1857, 0]
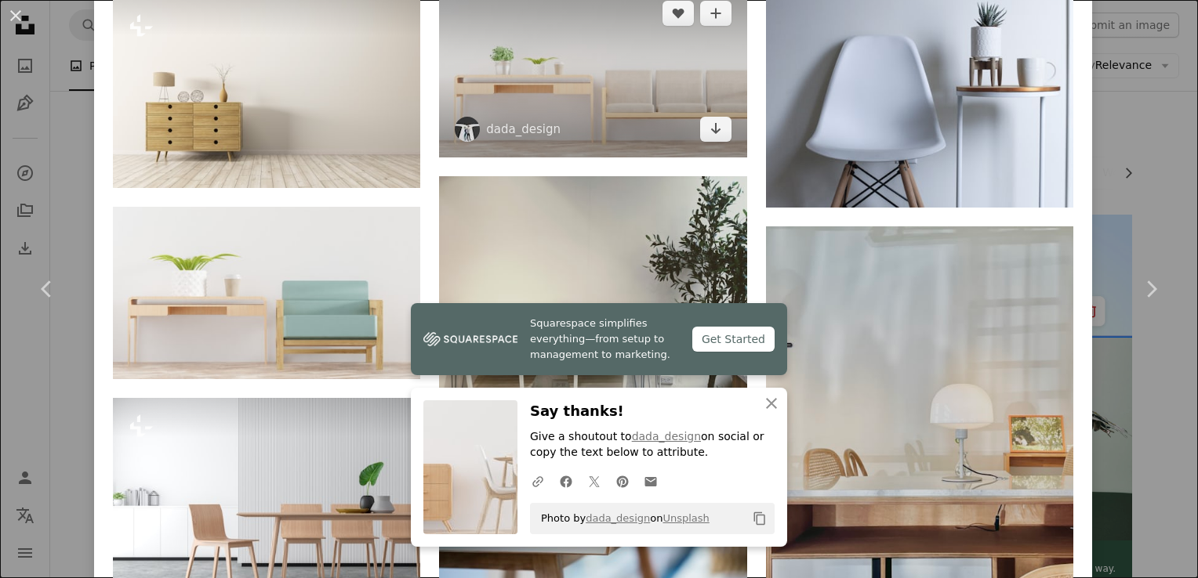
click at [530, 92] on img at bounding box center [592, 71] width 307 height 172
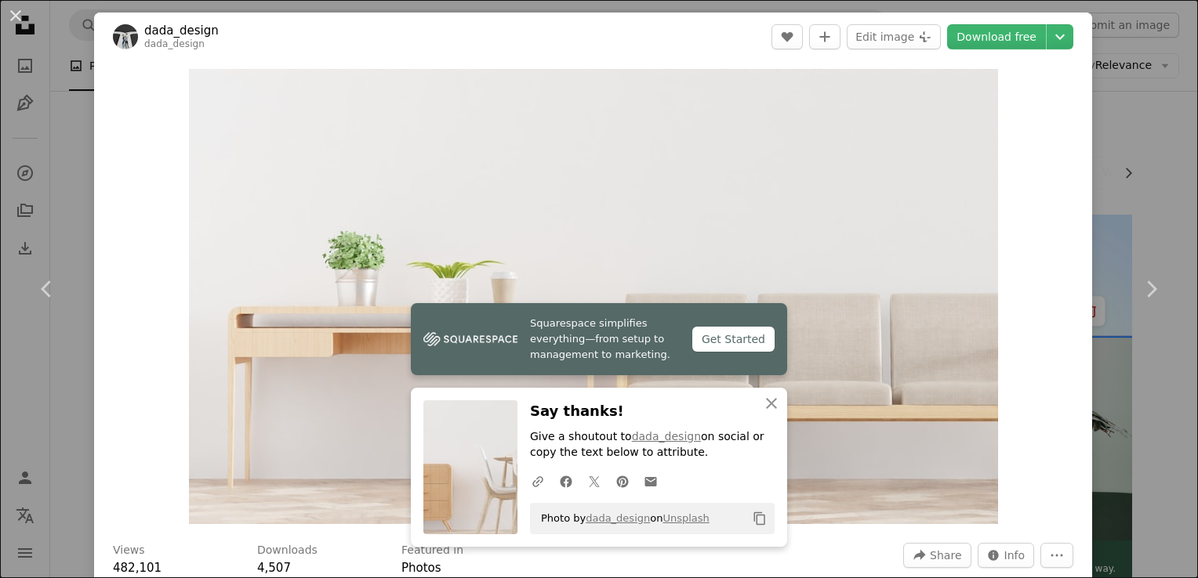
click at [163, 34] on link "dada_design" at bounding box center [181, 31] width 74 height 16
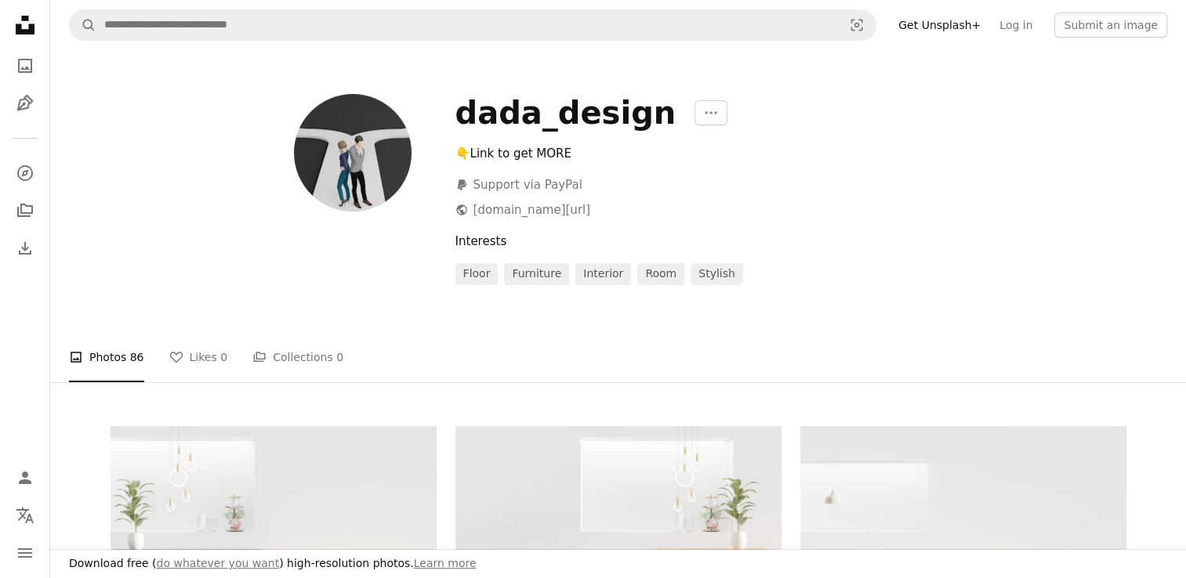
scroll to position [125, 0]
click at [647, 263] on link "room" at bounding box center [660, 274] width 47 height 22
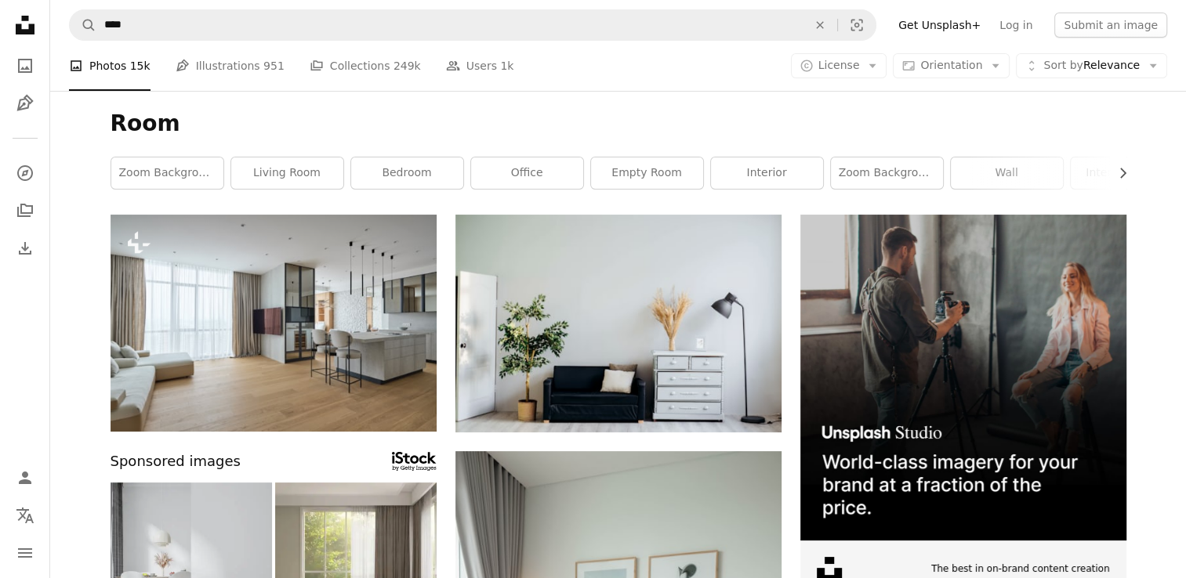
scroll to position [3166, 0]
